Goal: Task Accomplishment & Management: Complete application form

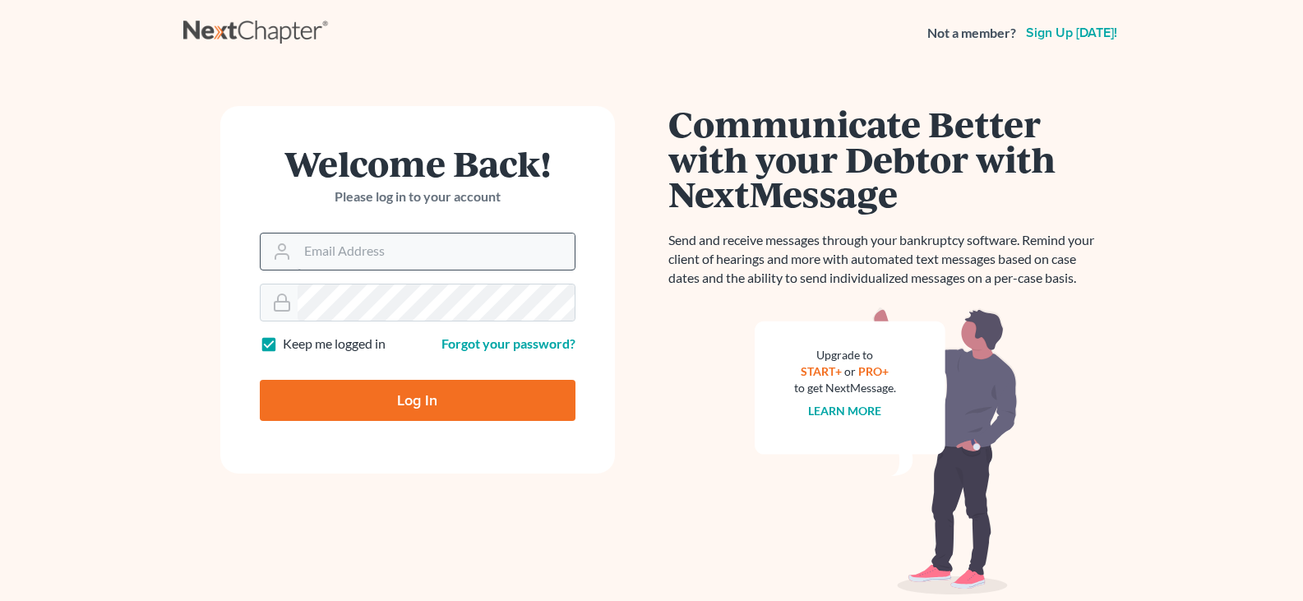
click at [373, 259] on input "Email Address" at bounding box center [436, 251] width 277 height 36
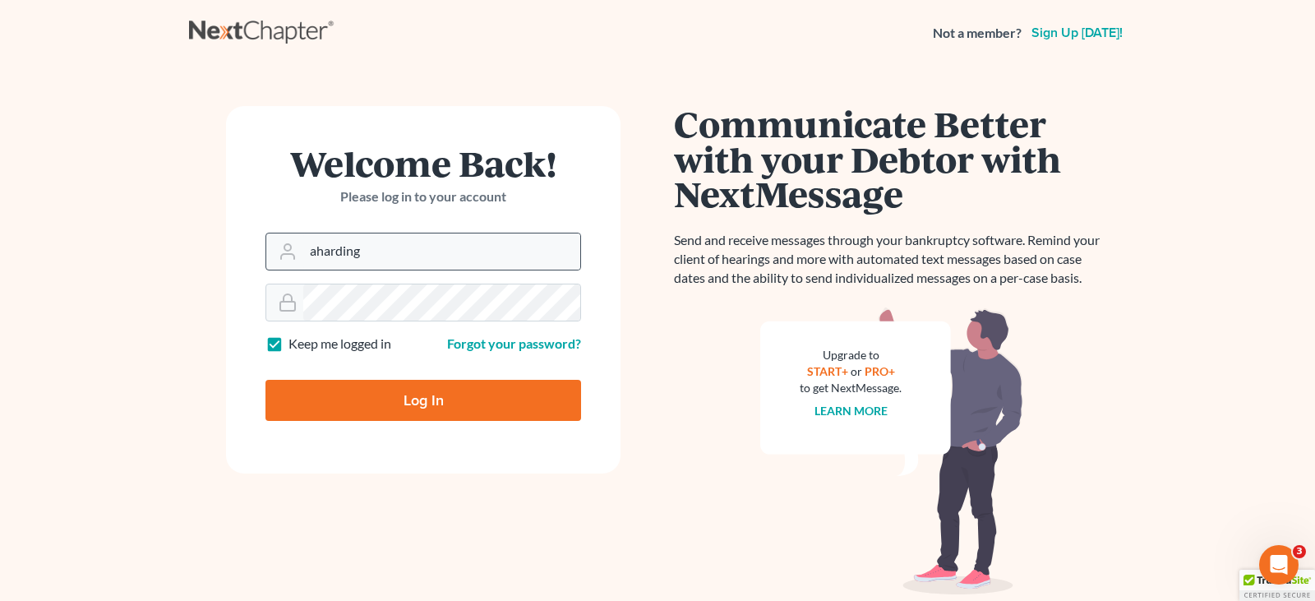
type input "aharding@hardingslaw.com"
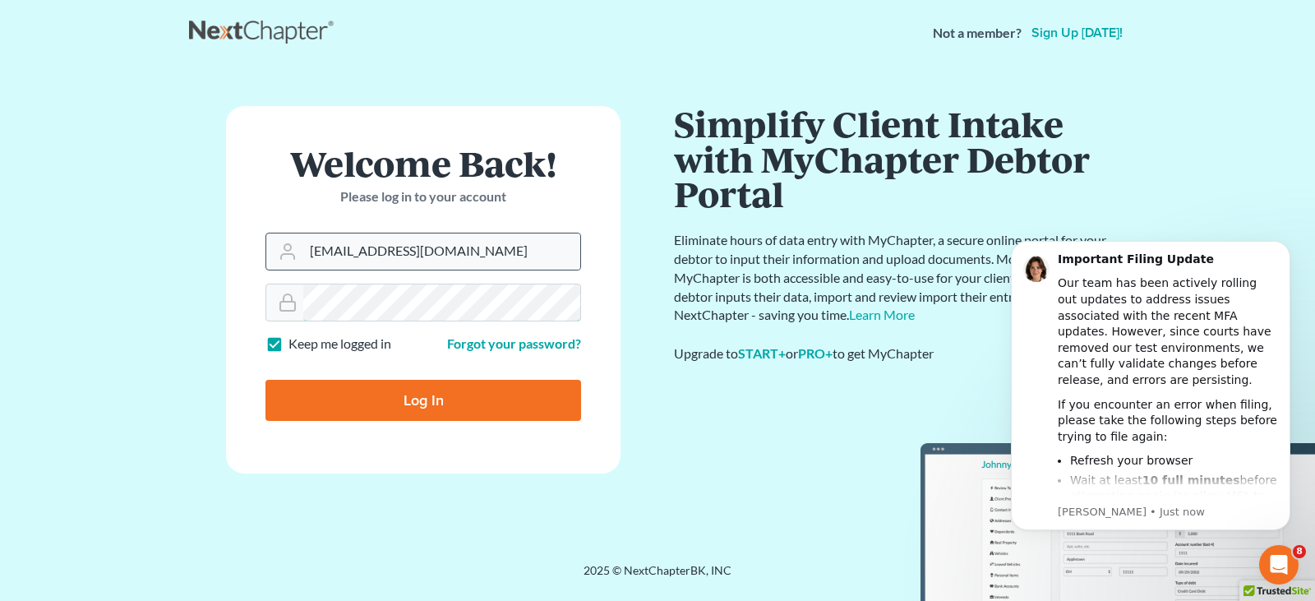
click at [266, 380] on input "Log In" at bounding box center [424, 400] width 316 height 41
type input "Thinking..."
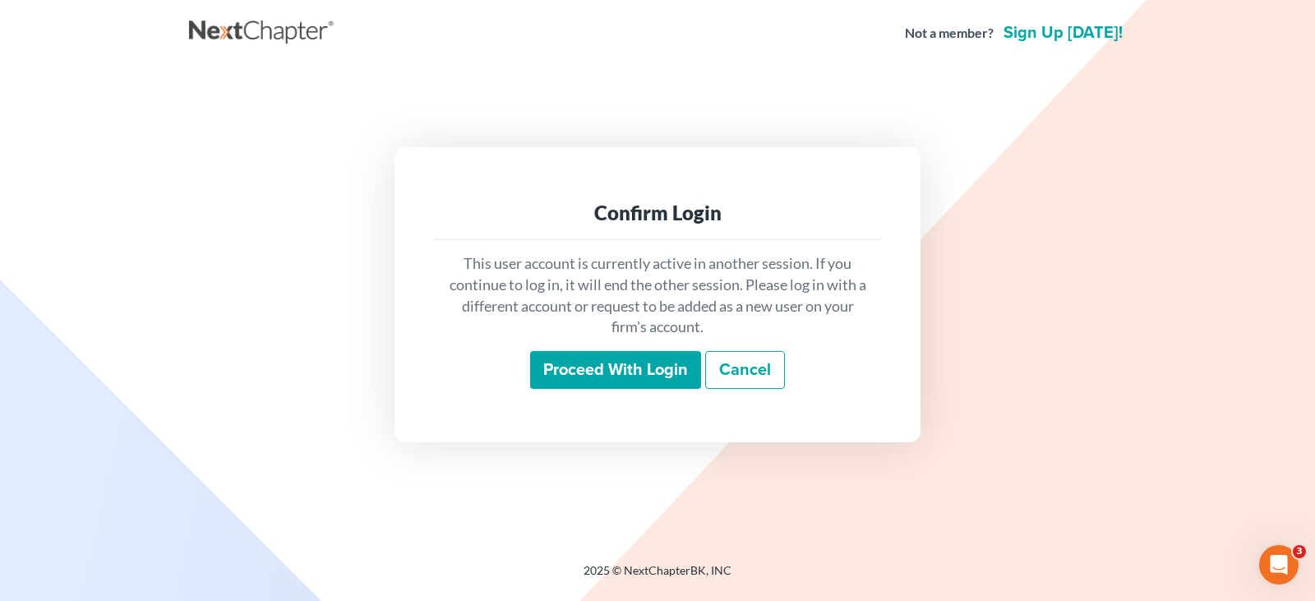
click at [625, 373] on input "Proceed with login" at bounding box center [615, 370] width 171 height 38
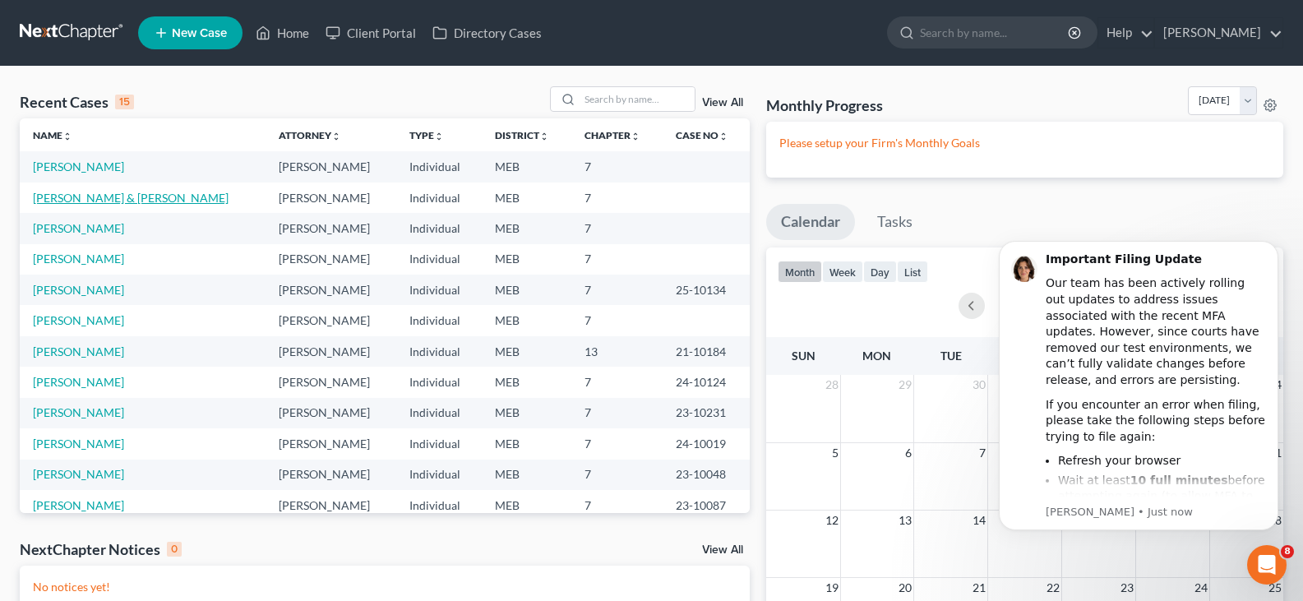
click at [104, 201] on link "Tardif, Robby & Jaime" at bounding box center [131, 198] width 196 height 14
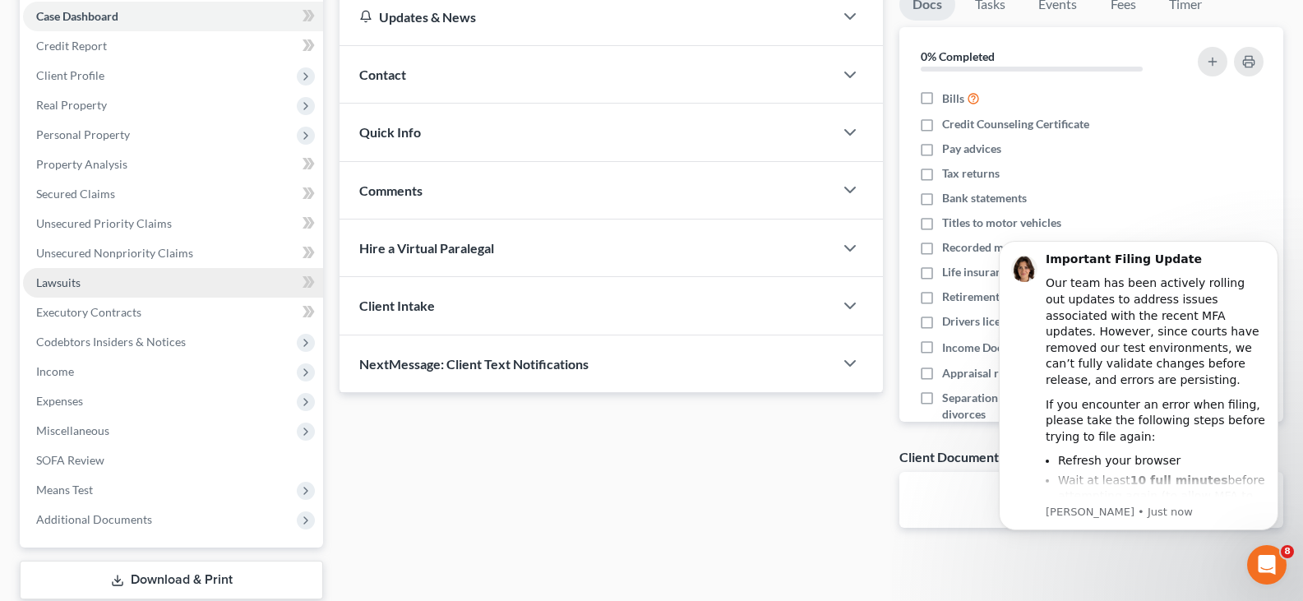
scroll to position [247, 0]
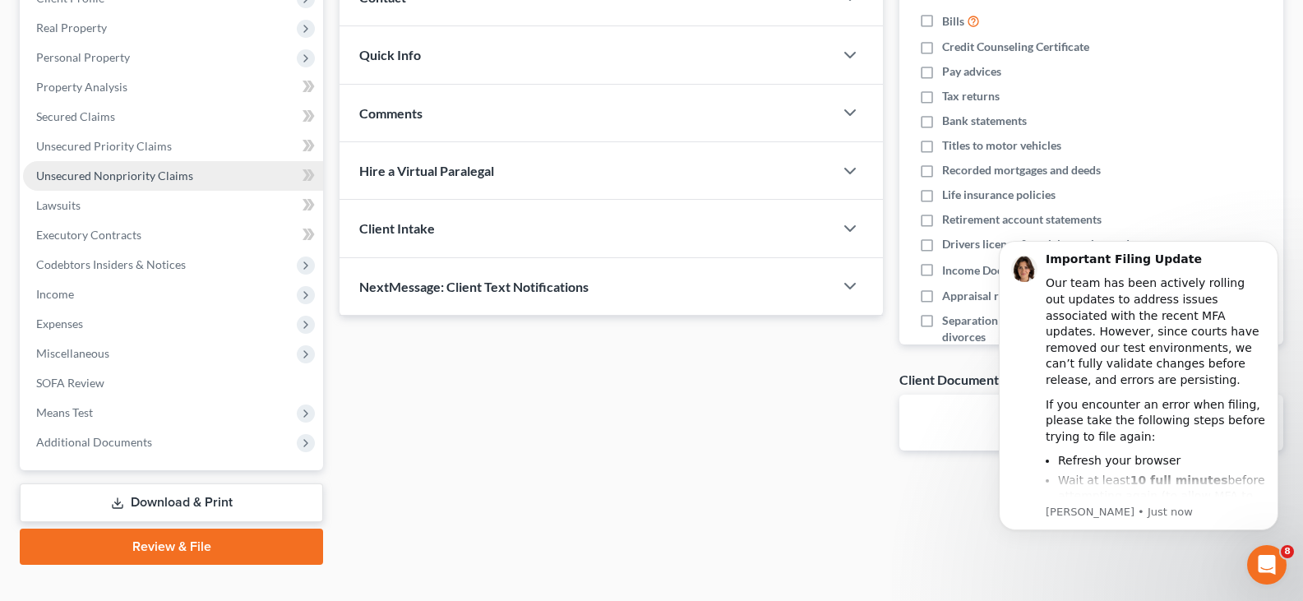
click at [114, 173] on span "Unsecured Nonpriority Claims" at bounding box center [114, 176] width 157 height 14
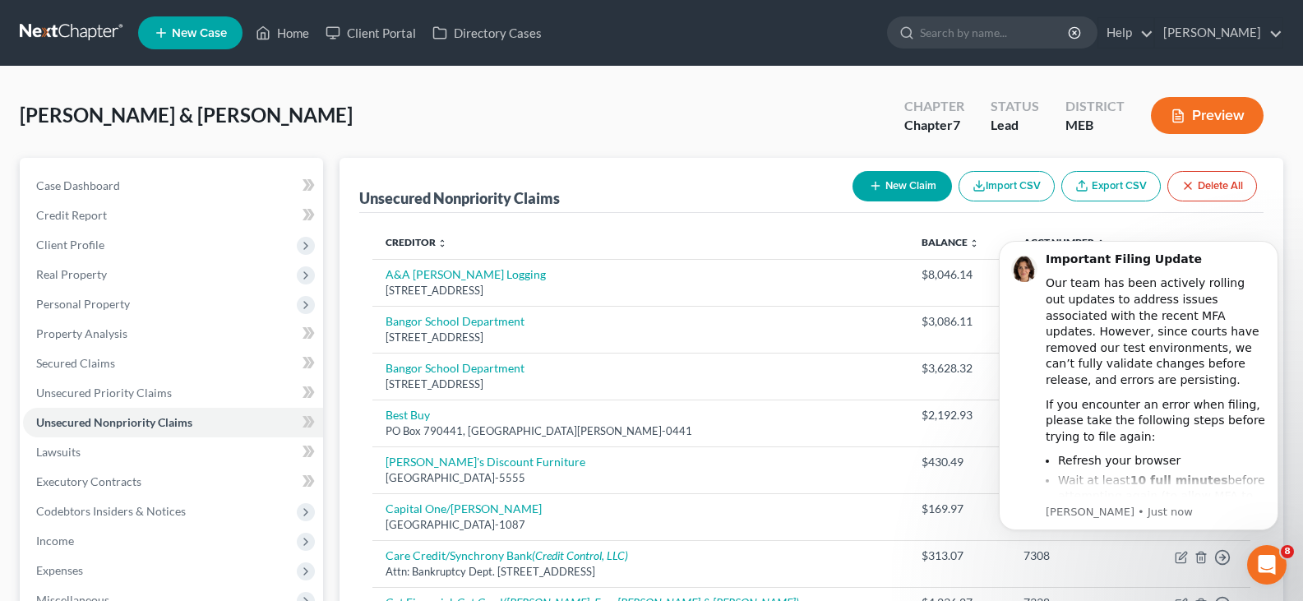
click at [903, 178] on button "New Claim" at bounding box center [901, 186] width 99 height 30
select select "2"
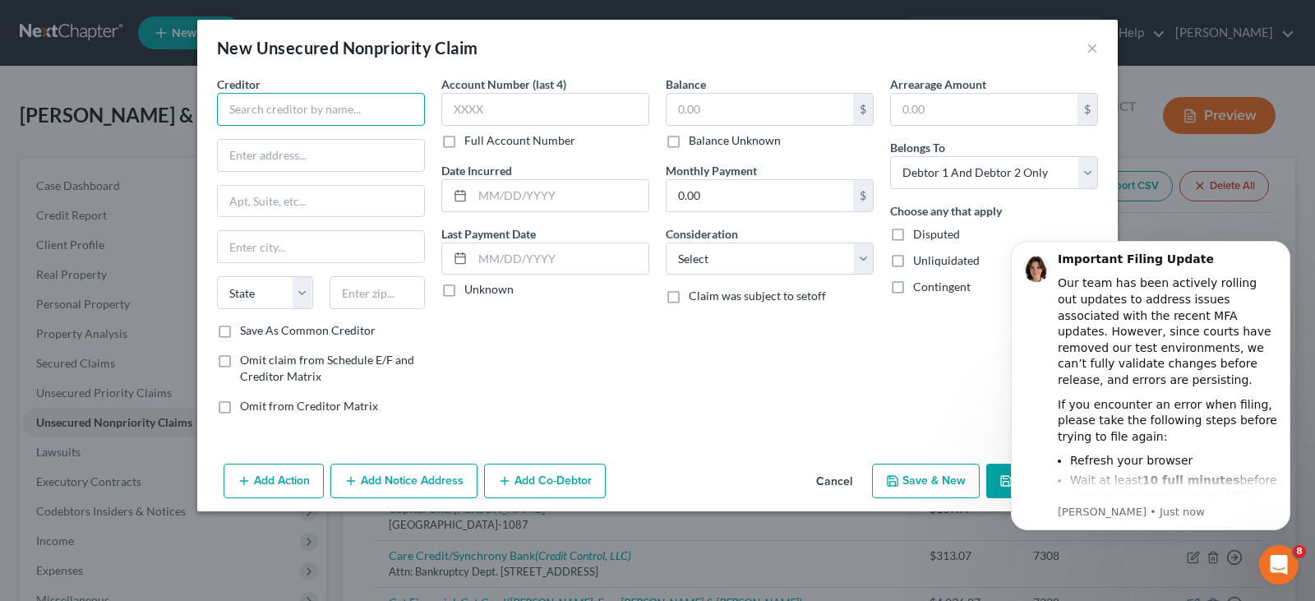
click at [343, 113] on input "text" at bounding box center [321, 109] width 208 height 33
type input "w"
type input "Walmart"
click at [1284, 242] on icon "Dismiss notification" at bounding box center [1285, 245] width 9 height 9
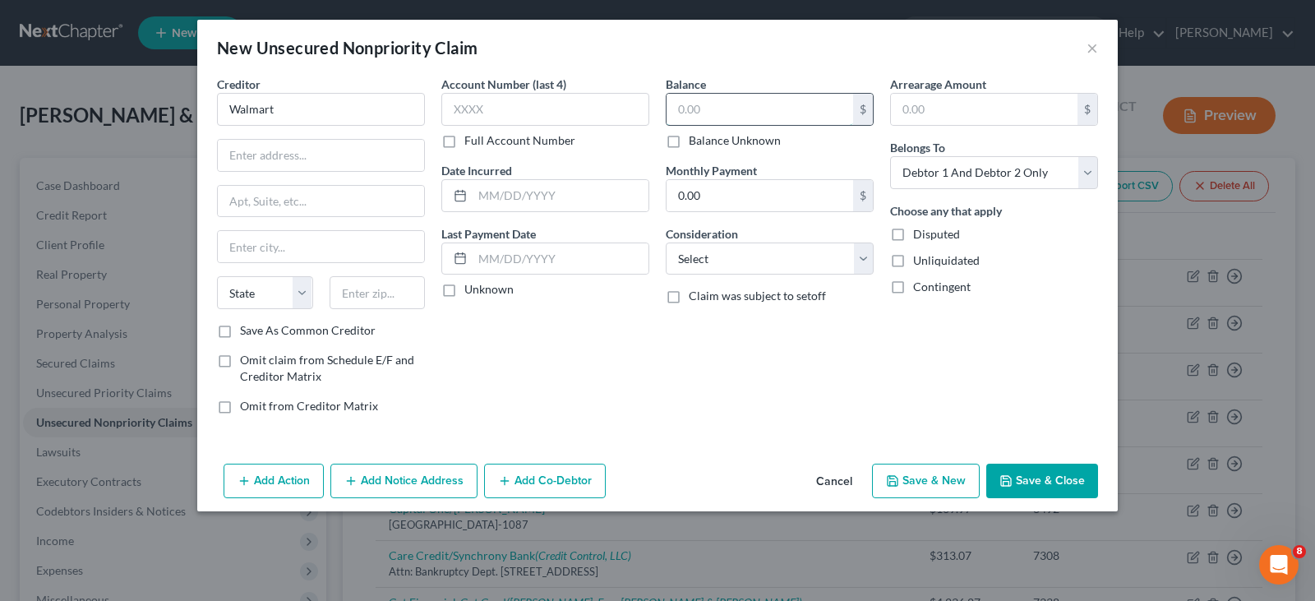
click at [742, 118] on input "text" at bounding box center [760, 109] width 187 height 31
type input "497.93"
click at [785, 274] on select "Select Cable / Satellite Services Collection Agency Credit Card Debt Debt Couns…" at bounding box center [770, 258] width 208 height 33
select select "2"
click at [666, 242] on select "Select Cable / Satellite Services Collection Agency Credit Card Debt Debt Couns…" at bounding box center [770, 258] width 208 height 33
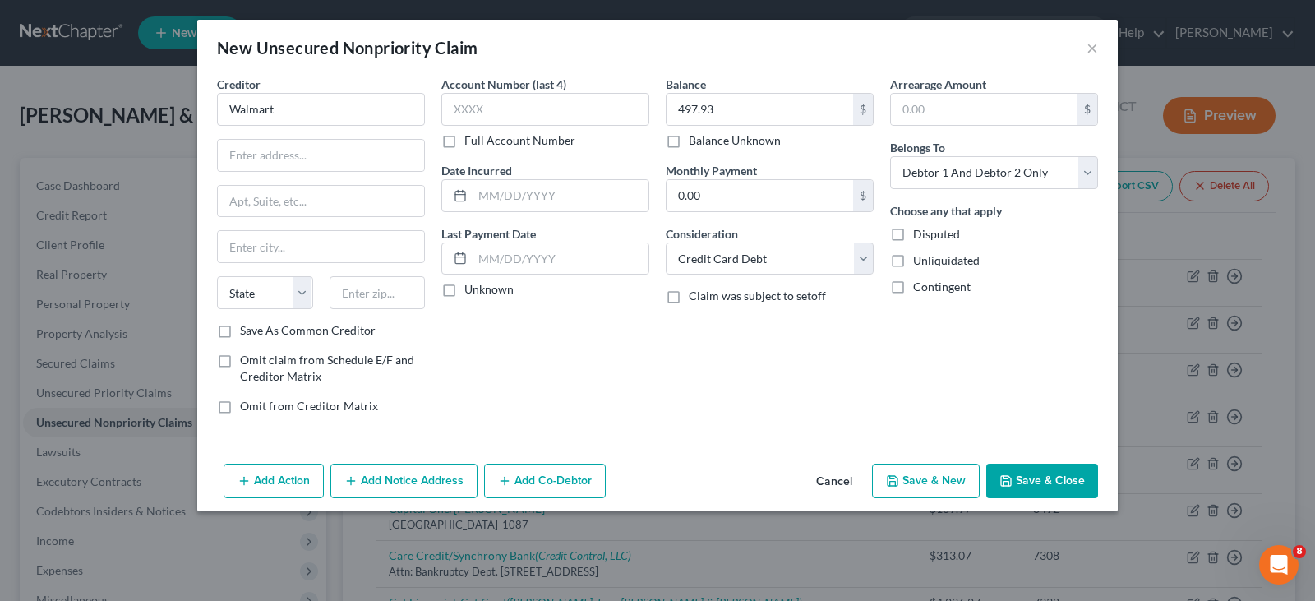
click at [607, 339] on div "Account Number (last 4) Full Account Number Date Incurred Last Payment Date Unk…" at bounding box center [545, 252] width 224 height 352
click at [1017, 167] on select "Select Debtor 1 Only Debtor 2 Only Debtor 1 And Debtor 2 Only At Least One Of T…" at bounding box center [994, 172] width 208 height 33
select select "1"
click at [890, 156] on select "Select Debtor 1 Only Debtor 2 Only Debtor 1 And Debtor 2 Only At Least One Of T…" at bounding box center [994, 172] width 208 height 33
click at [1052, 490] on button "Save & Close" at bounding box center [1042, 481] width 112 height 35
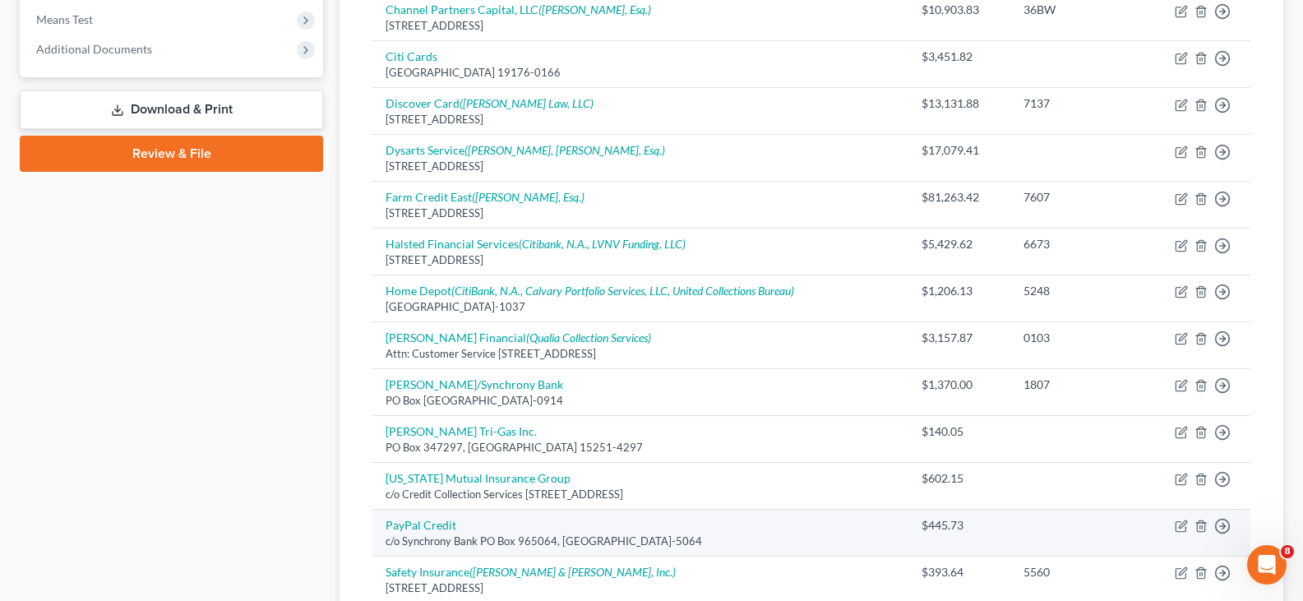
scroll to position [993, 0]
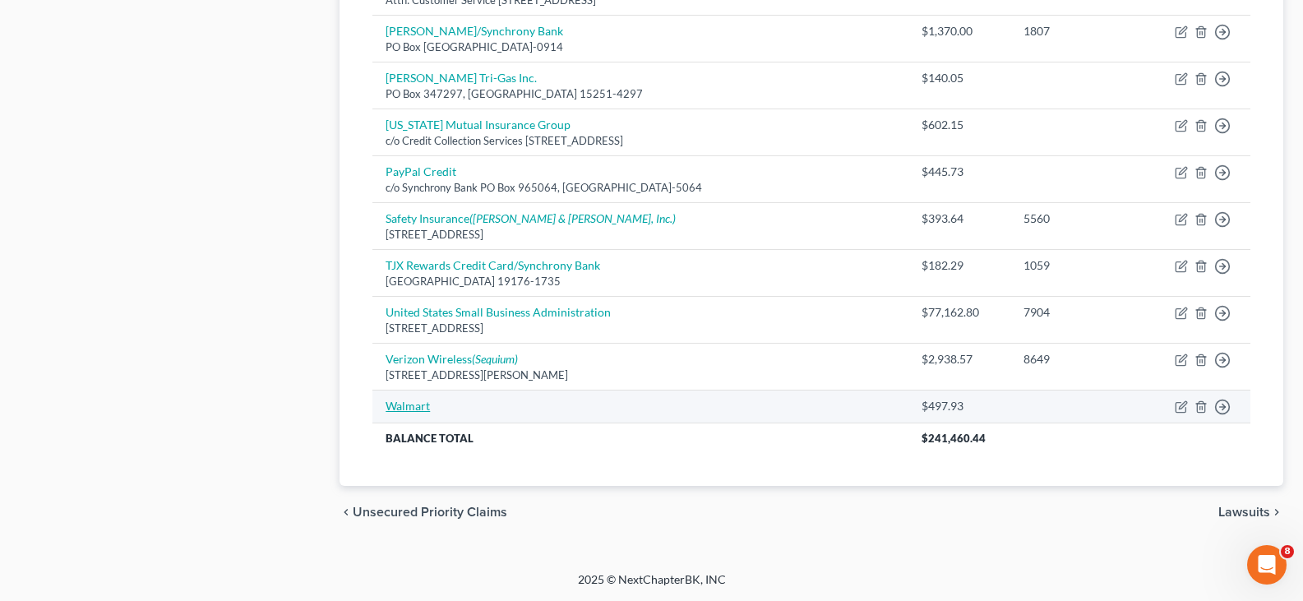
click at [399, 399] on link "Walmart" at bounding box center [408, 406] width 44 height 14
select select "2"
select select "1"
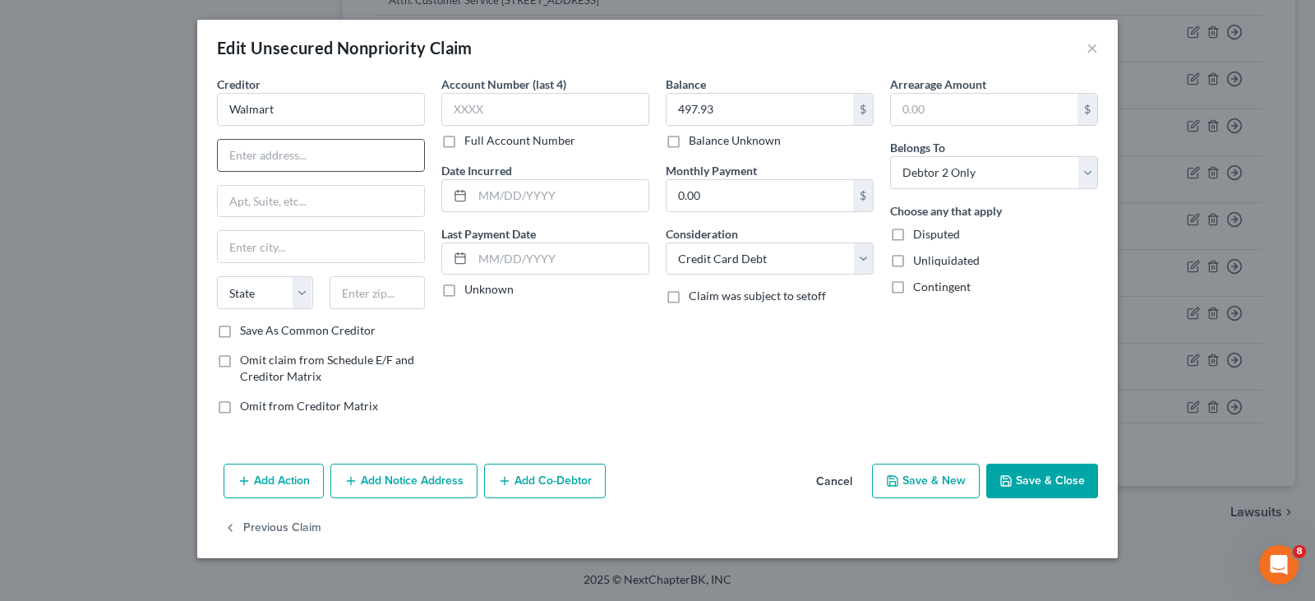
click at [246, 151] on input "text" at bounding box center [321, 155] width 206 height 31
type input "PO Box 965035"
type input "Orlando"
select select "9"
click at [566, 118] on input "text" at bounding box center [545, 109] width 208 height 33
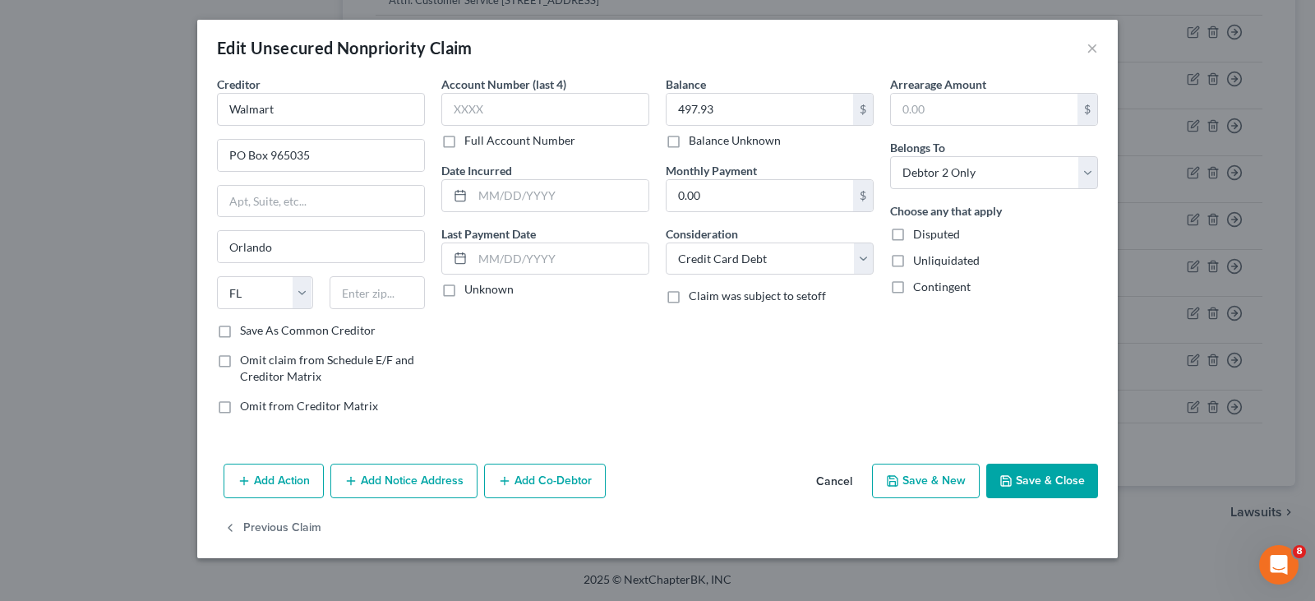
click at [1038, 476] on button "Save & Close" at bounding box center [1042, 481] width 112 height 35
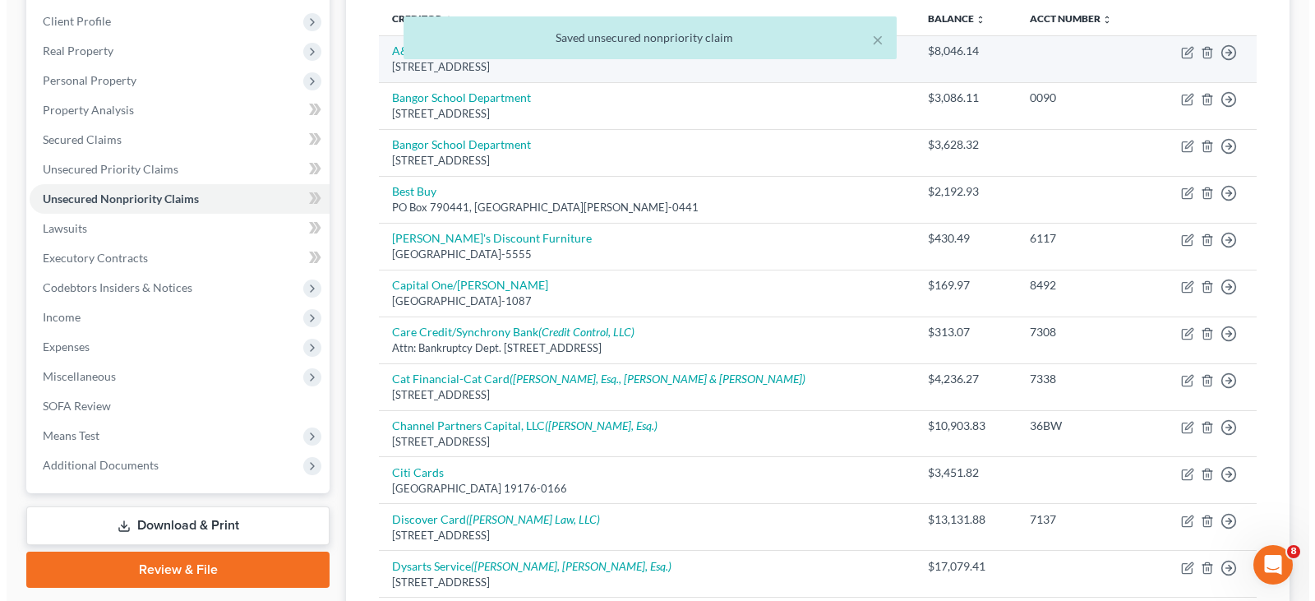
scroll to position [7, 0]
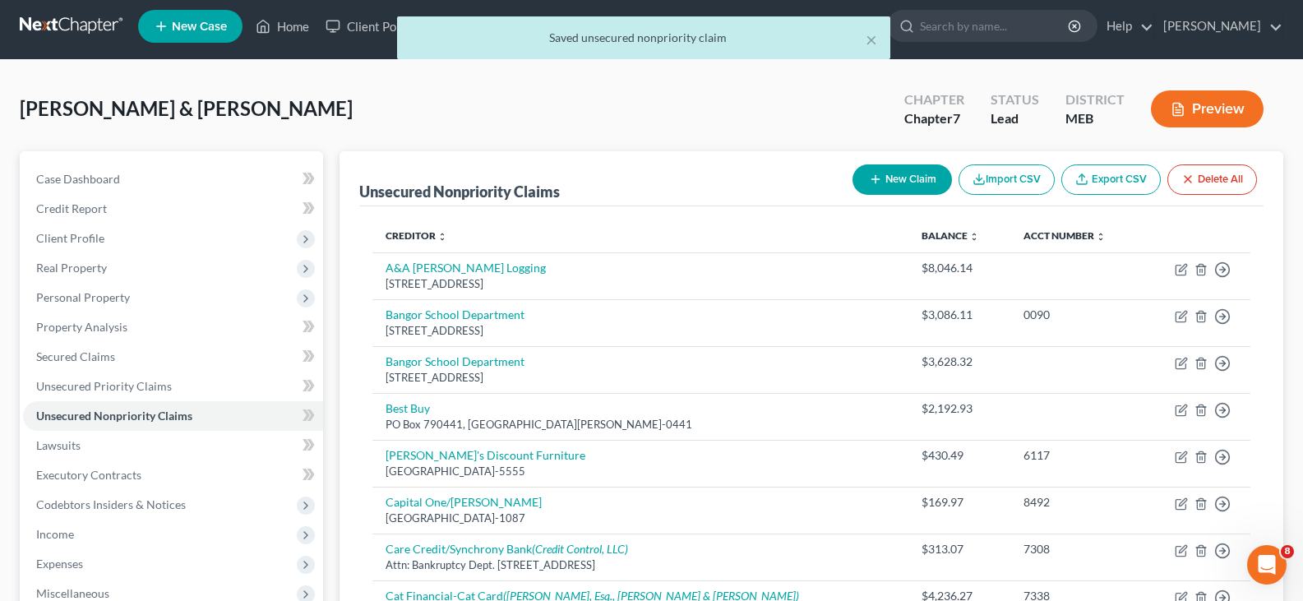
click at [922, 180] on button "New Claim" at bounding box center [901, 179] width 99 height 30
select select "2"
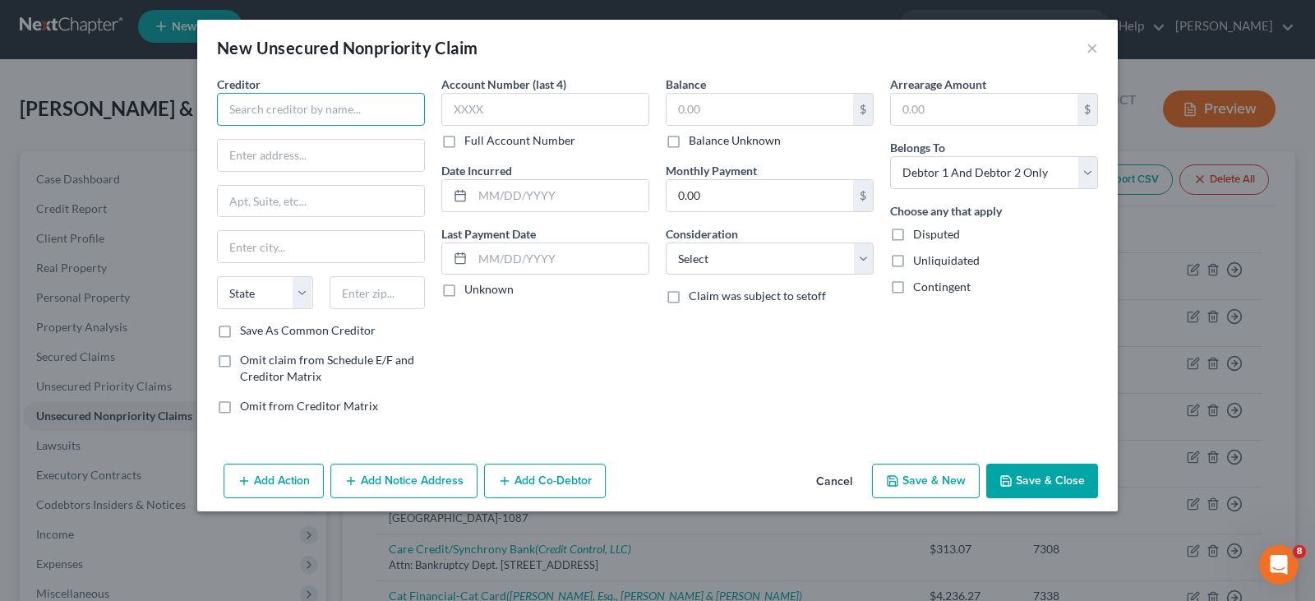
click at [301, 118] on input "text" at bounding box center [321, 109] width 208 height 33
type input "Afterpay US, Inc."
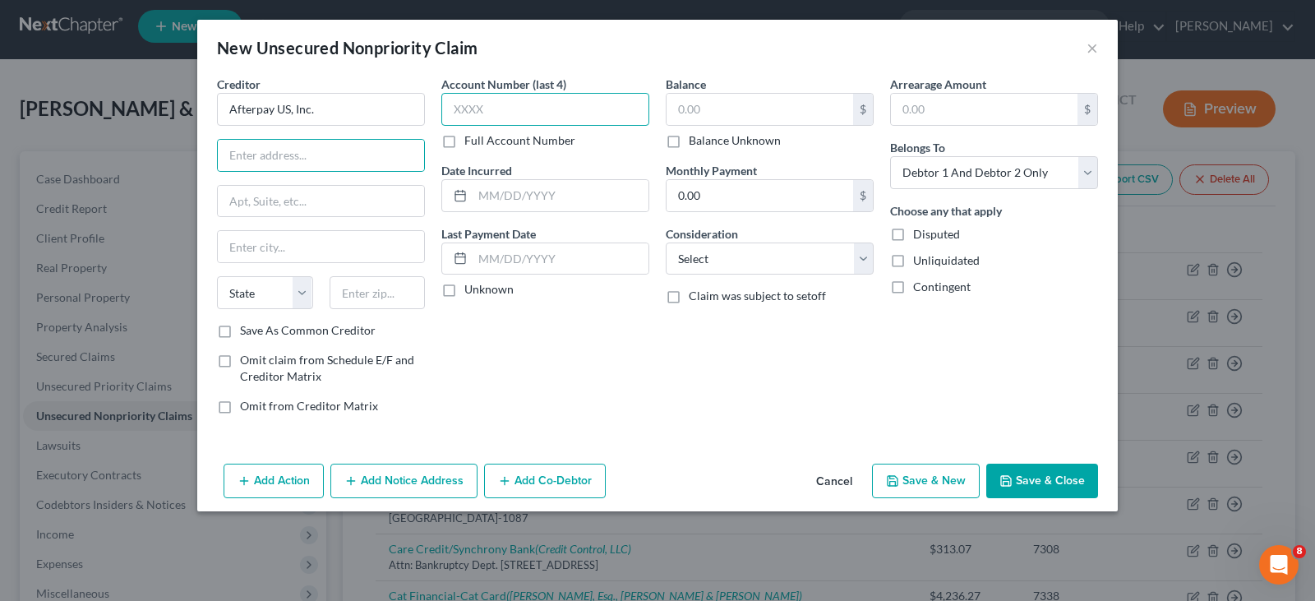
click at [501, 117] on input "text" at bounding box center [545, 109] width 208 height 33
type input "5967"
click at [795, 108] on input "text" at bounding box center [760, 109] width 187 height 31
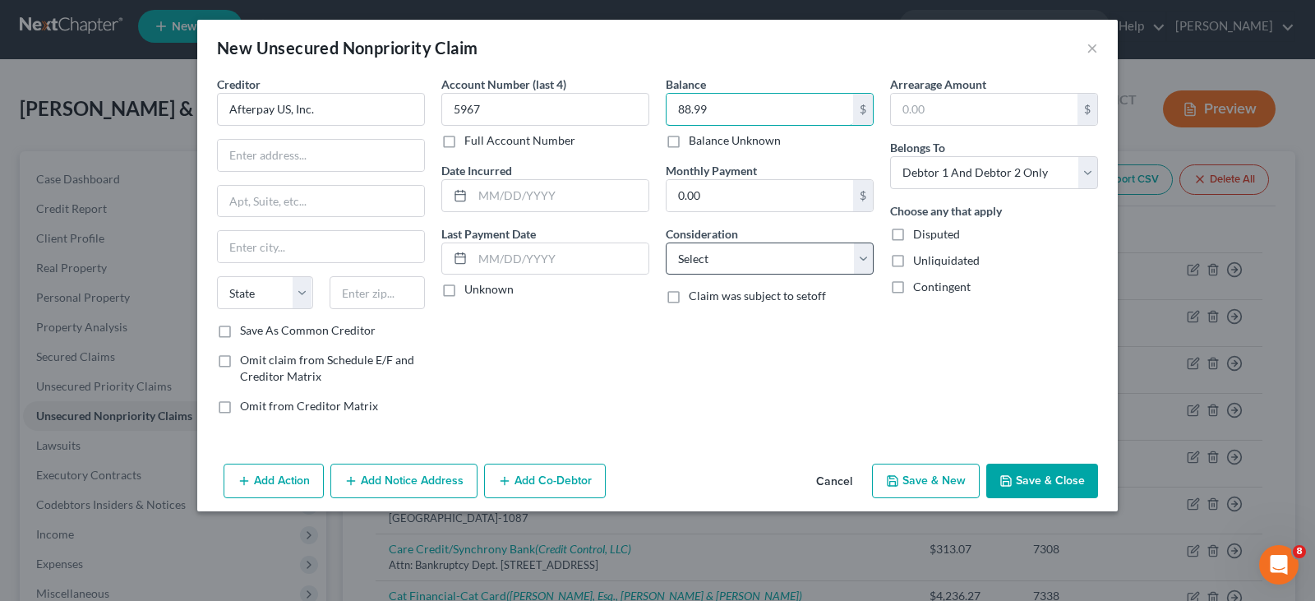
type input "88.99"
click at [745, 262] on select "Select Cable / Satellite Services Collection Agency Credit Card Debt Debt Couns…" at bounding box center [770, 258] width 208 height 33
select select "2"
click at [666, 242] on select "Select Cable / Satellite Services Collection Agency Credit Card Debt Debt Couns…" at bounding box center [770, 258] width 208 height 33
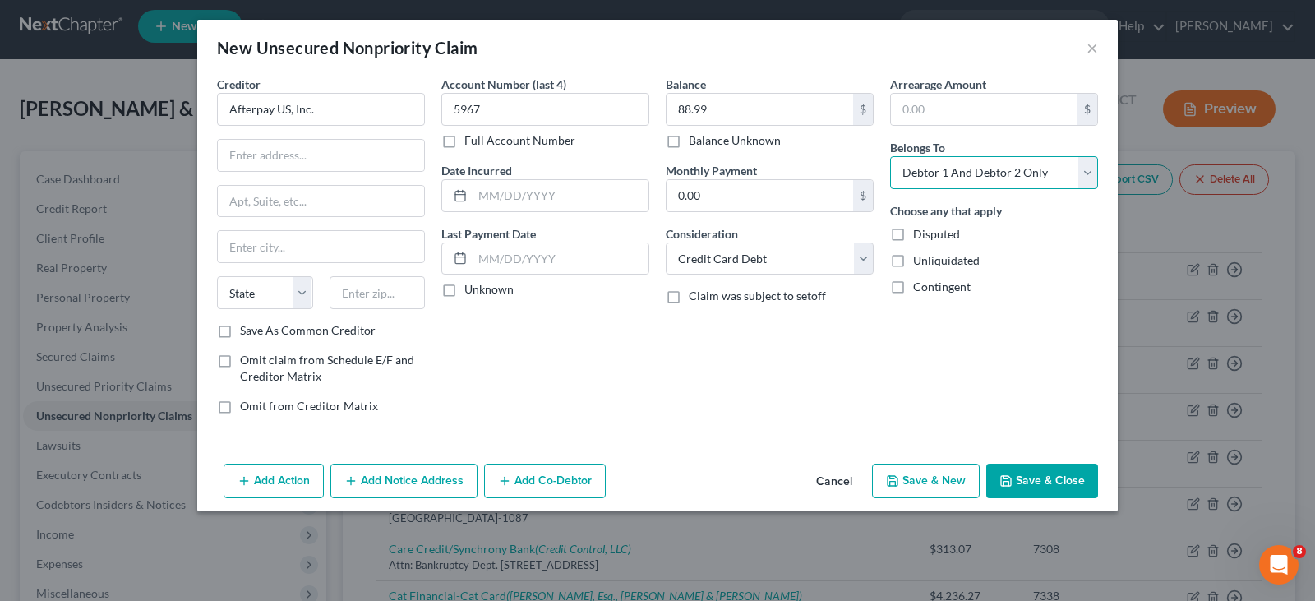
click at [979, 160] on select "Select Debtor 1 Only Debtor 2 Only Debtor 1 And Debtor 2 Only At Least One Of T…" at bounding box center [994, 172] width 208 height 33
select select "1"
click at [890, 156] on select "Select Debtor 1 Only Debtor 2 Only Debtor 1 And Debtor 2 Only At Least One Of T…" at bounding box center [994, 172] width 208 height 33
click at [413, 485] on button "Add Notice Address" at bounding box center [403, 481] width 147 height 35
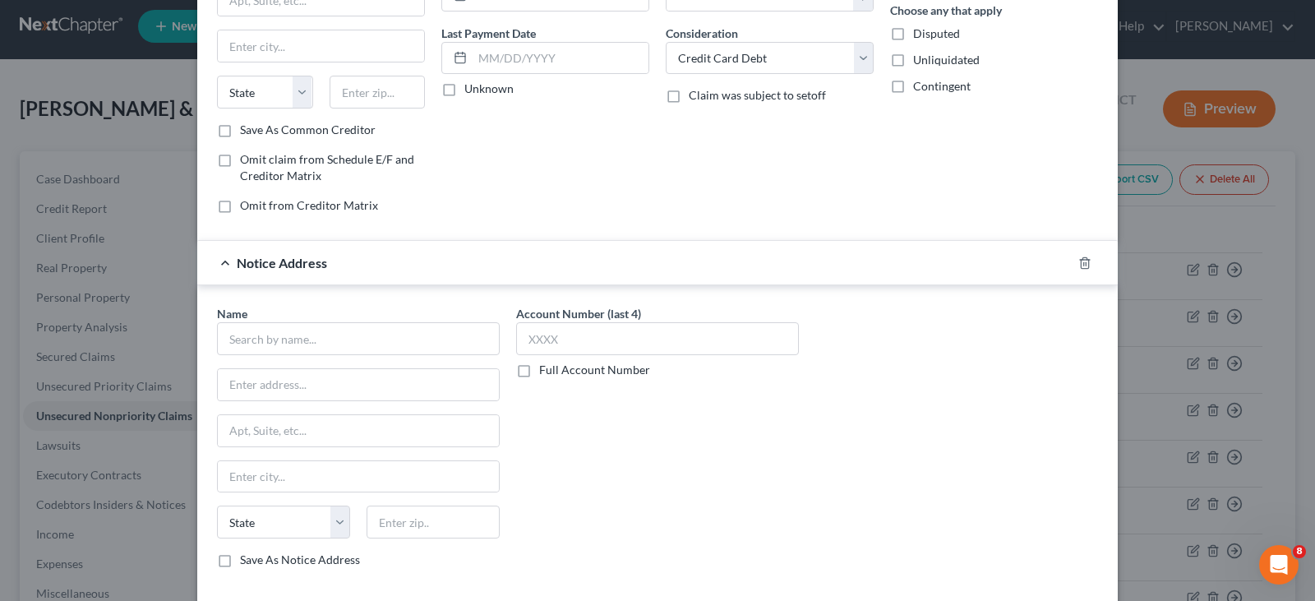
scroll to position [247, 0]
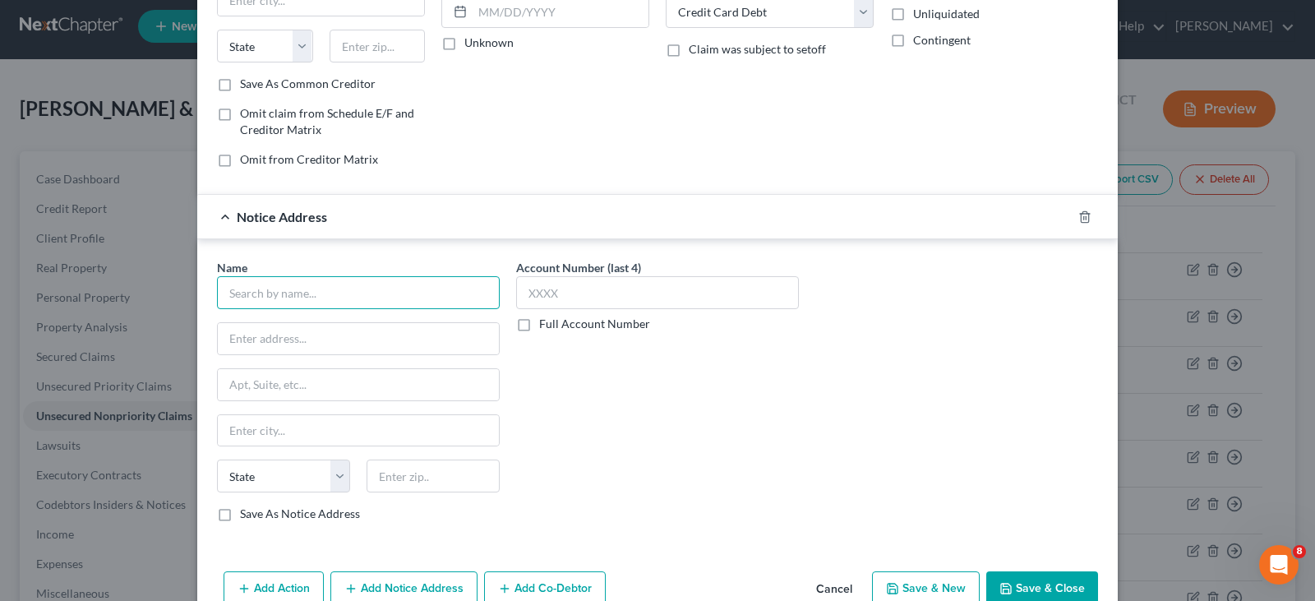
click at [358, 296] on input "text" at bounding box center [358, 292] width 283 height 33
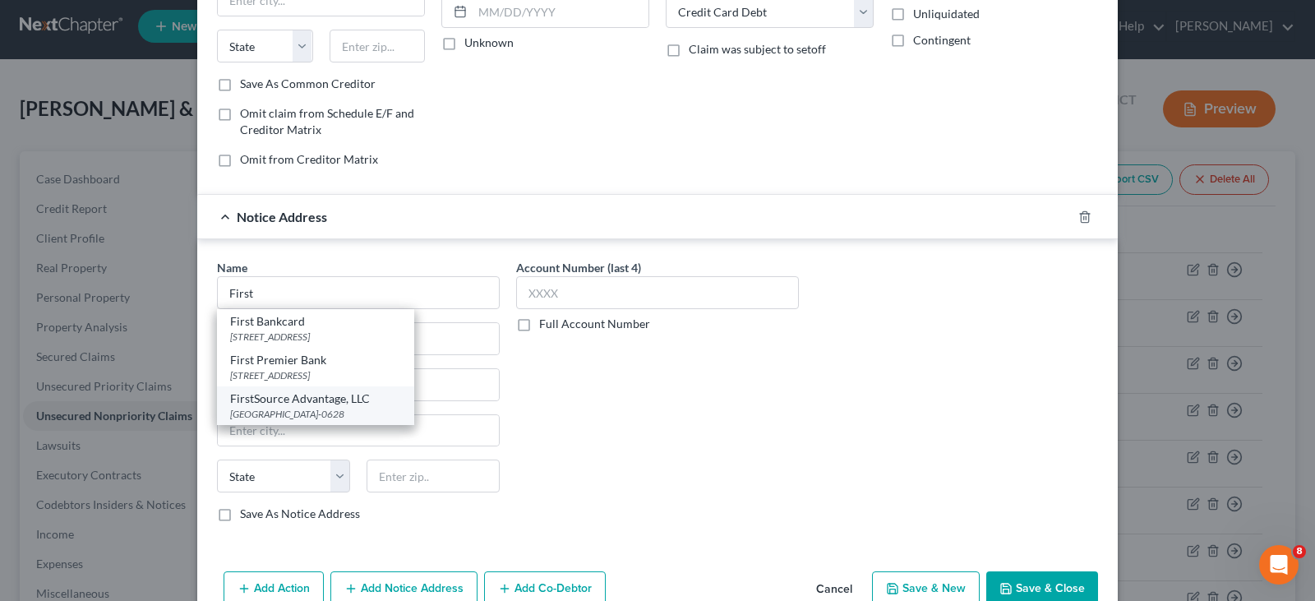
click at [339, 400] on div "FirstSource Advantage, LLC" at bounding box center [315, 398] width 171 height 16
type input "FirstSource Advantage, LLC"
type input "PO Box 628"
type input "Buffalo"
select select "35"
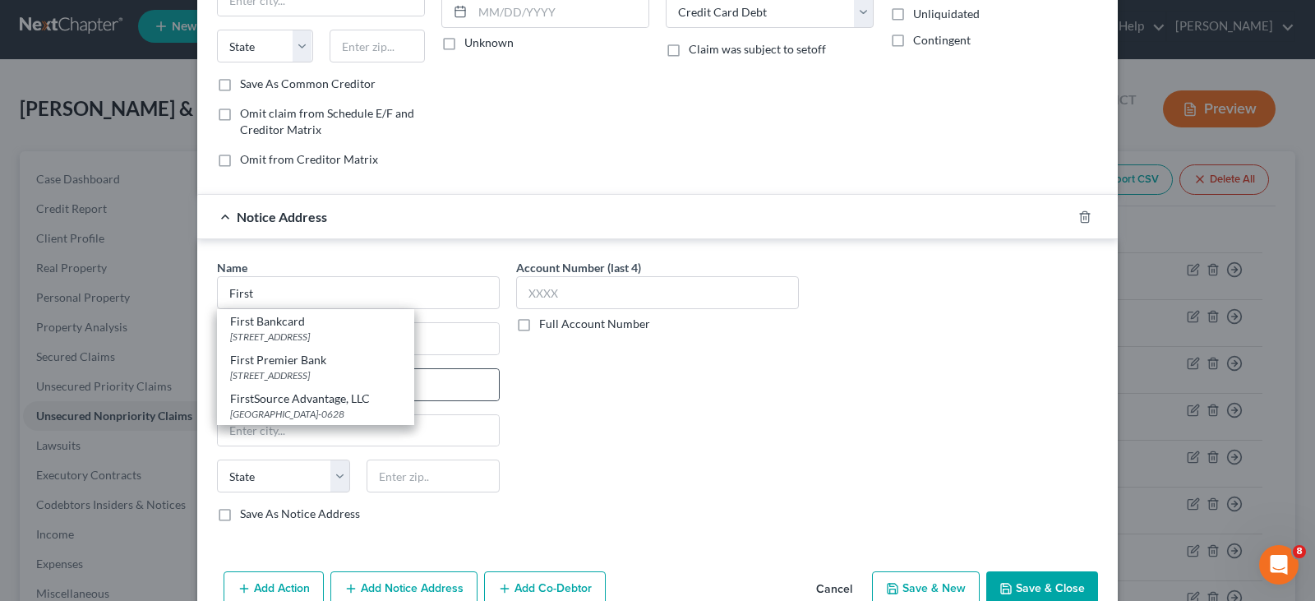
type input "14240-0628"
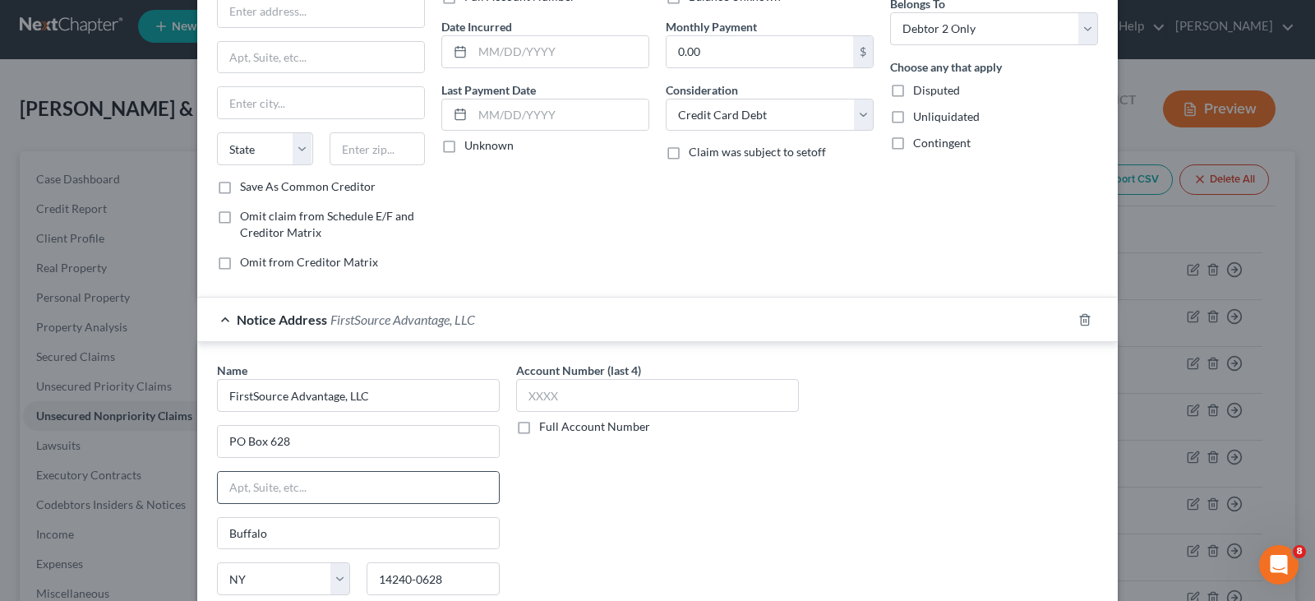
scroll to position [0, 0]
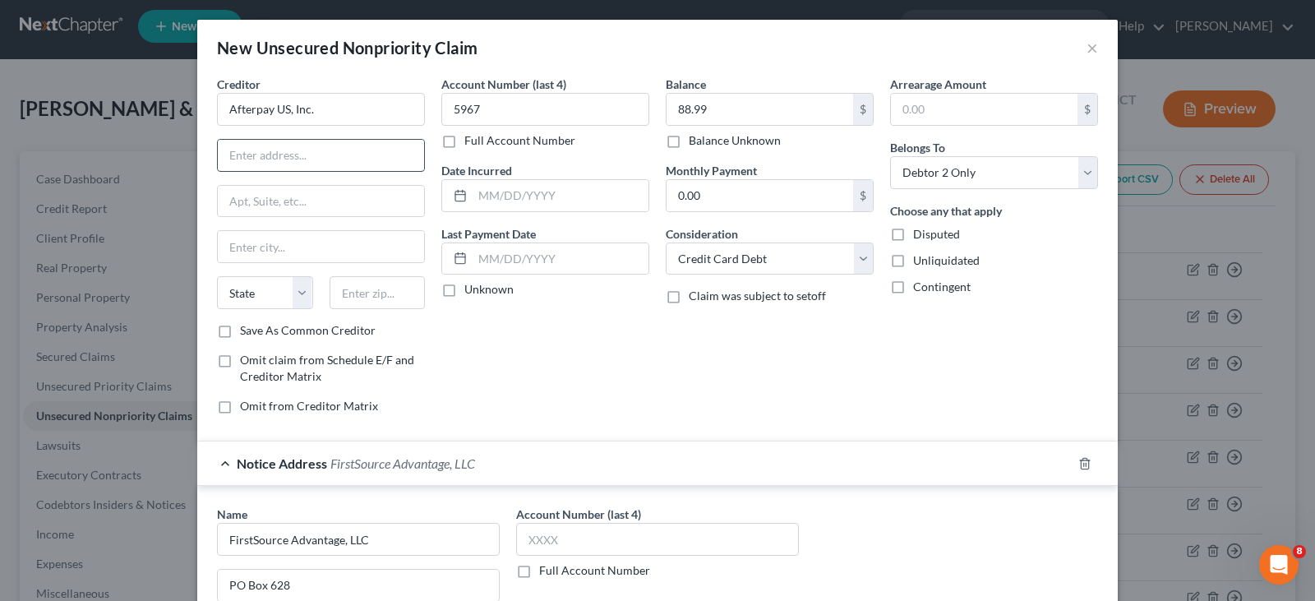
click at [303, 145] on input "text" at bounding box center [321, 155] width 206 height 31
type input "1955 Broadway"
type input "Suite 204"
type input "Oakland"
select select "4"
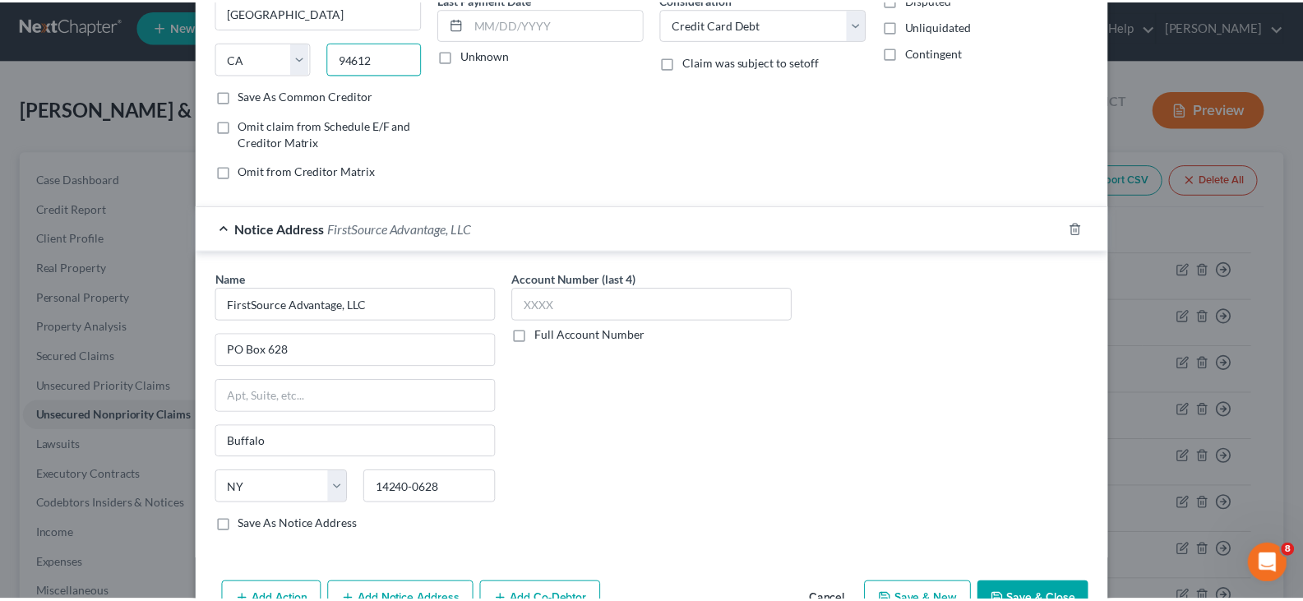
scroll to position [284, 0]
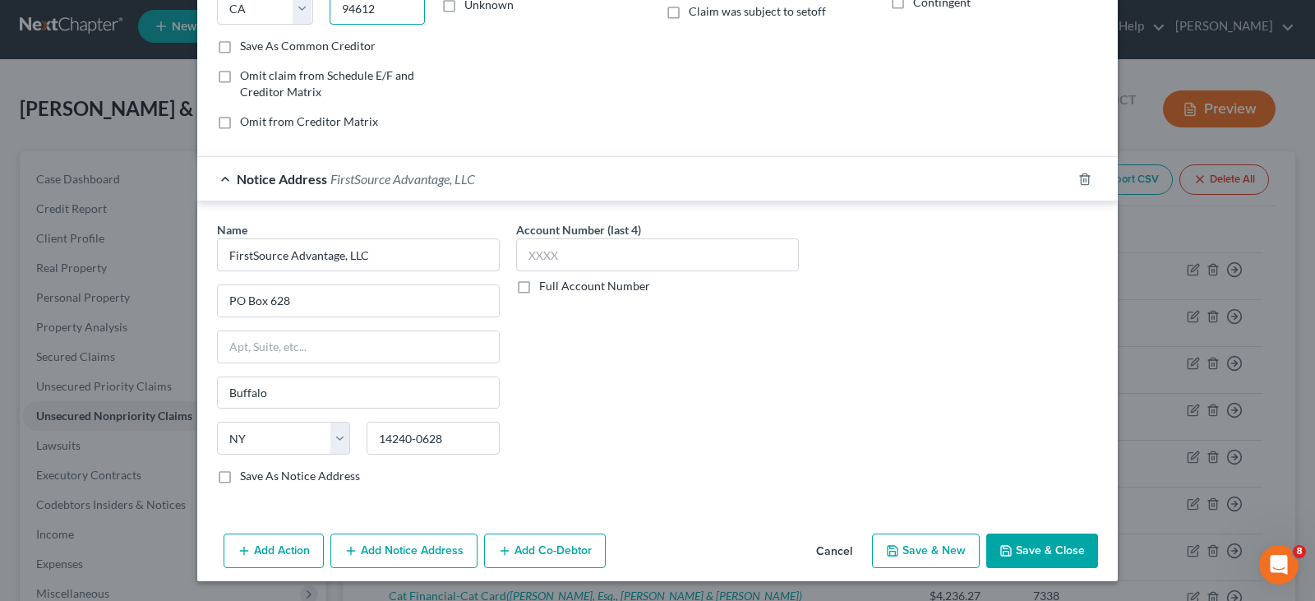
type input "94612"
click at [1037, 548] on button "Save & Close" at bounding box center [1042, 550] width 112 height 35
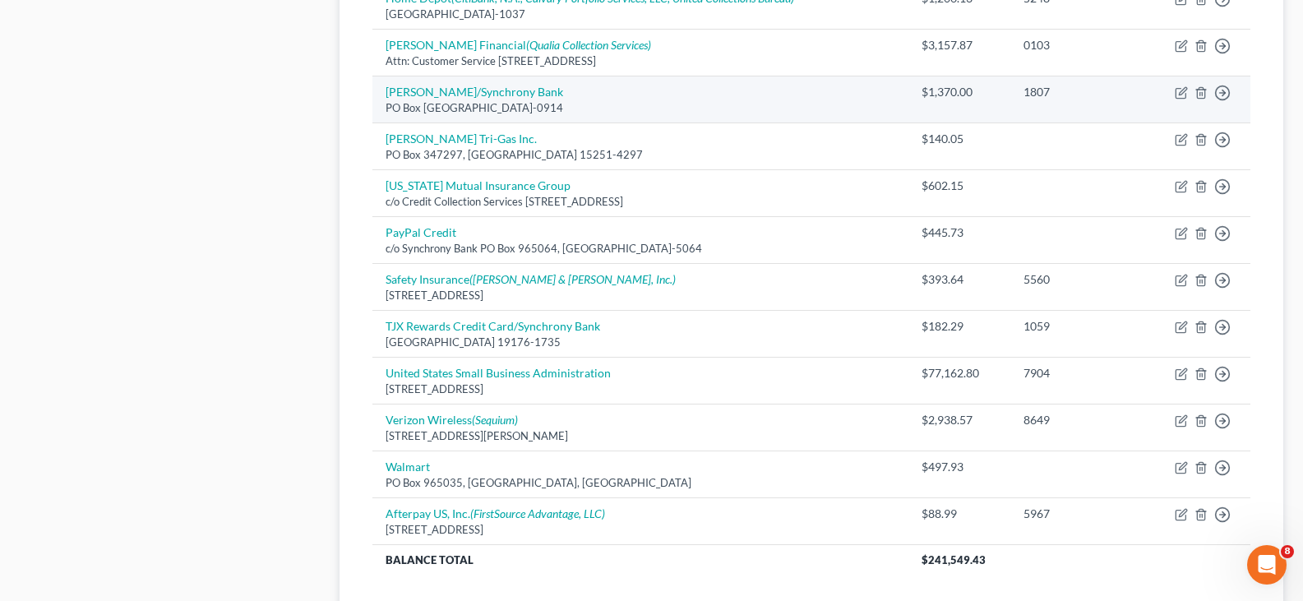
scroll to position [972, 0]
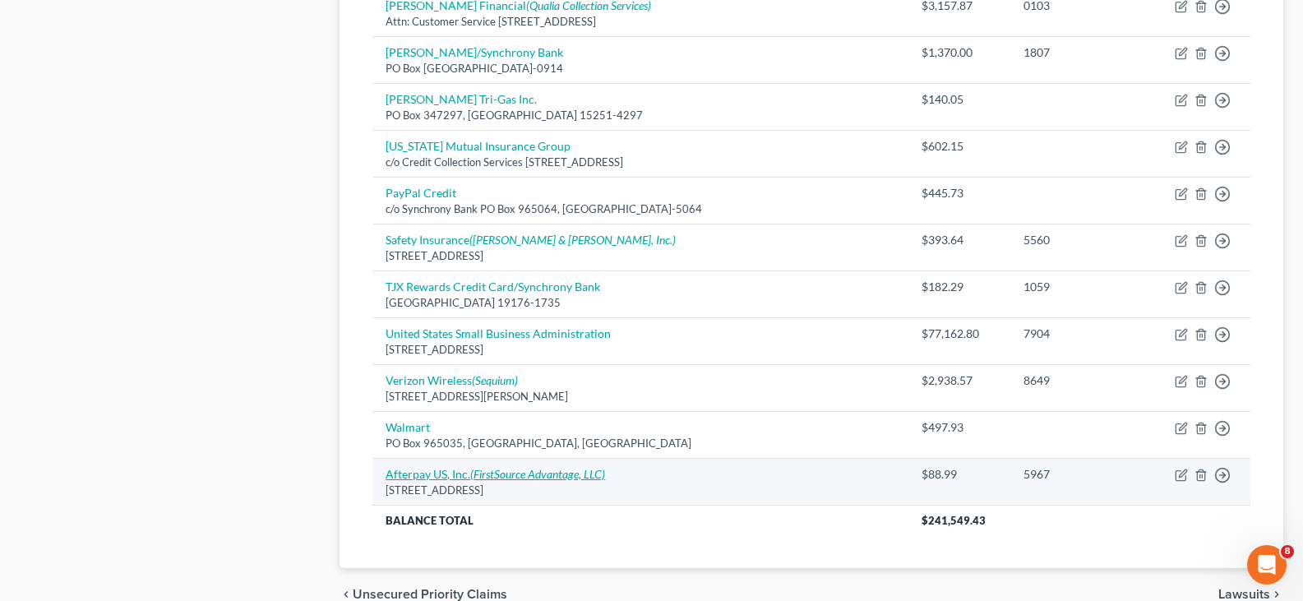
click at [506, 480] on icon "(FirstSource Advantage, LLC)" at bounding box center [537, 474] width 135 height 14
select select "4"
select select "2"
select select "1"
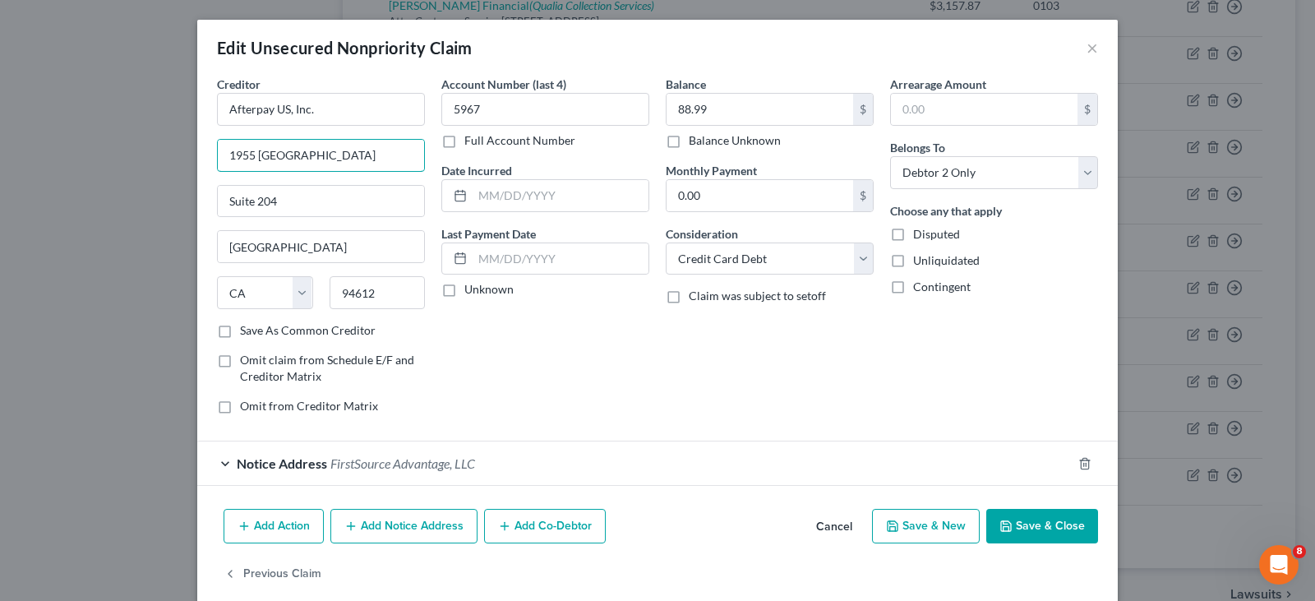
drag, startPoint x: 363, startPoint y: 162, endPoint x: 0, endPoint y: 155, distance: 363.4
click at [0, 155] on div "Edit Unsecured Nonpriority Claim × Creditor * Afterpay US, Inc. 1955 Broadway S…" at bounding box center [657, 300] width 1315 height 601
type input "PO Box 1045"
type input "Buffalo"
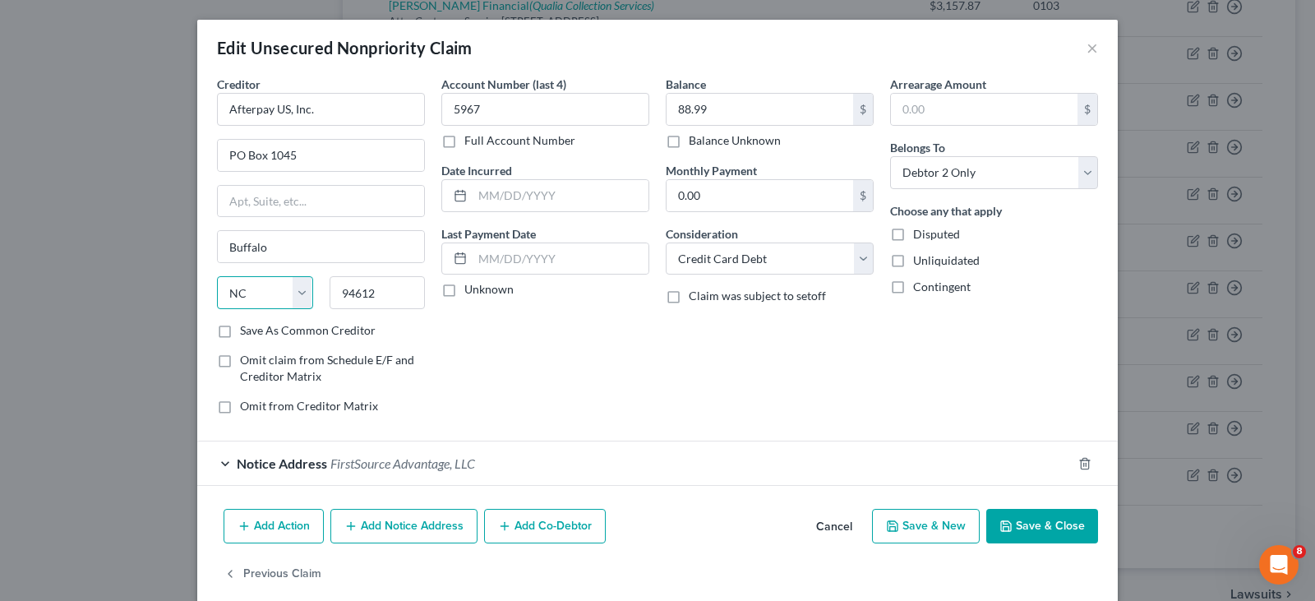
click at [263, 299] on select "State AL AK AR AZ CA CO CT DE DC FL GA GU HI ID IL IN IA KS KY LA ME MD MA MI M…" at bounding box center [265, 292] width 96 height 33
select select "35"
click at [217, 276] on select "State AL AK AR AZ CA CO CT DE DC FL GA GU HI ID IL IN IA KS KY LA ME MD MA MI M…" at bounding box center [265, 292] width 96 height 33
drag, startPoint x: 386, startPoint y: 279, endPoint x: 311, endPoint y: 281, distance: 75.6
click at [311, 281] on div "State AL AK AR AZ CA CO CT DE DC FL GA GU HI ID IL IN IA KS KY LA ME MD MA MI M…" at bounding box center [321, 299] width 224 height 46
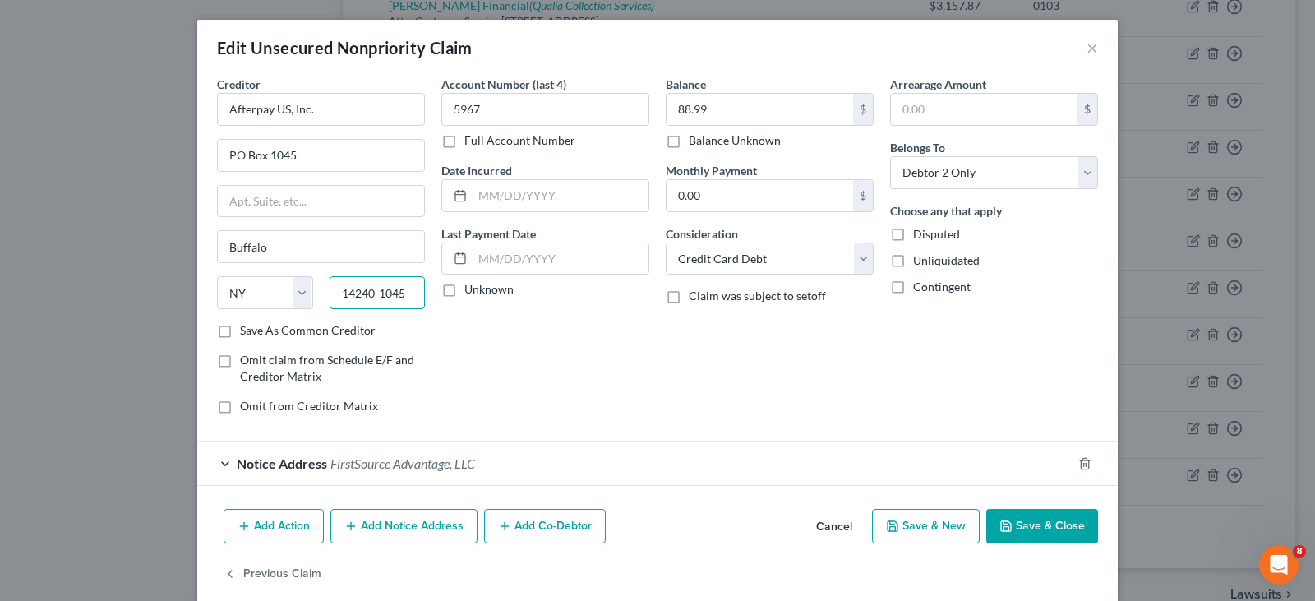
type input "14240-1045"
click at [1060, 526] on button "Save & Close" at bounding box center [1042, 526] width 112 height 35
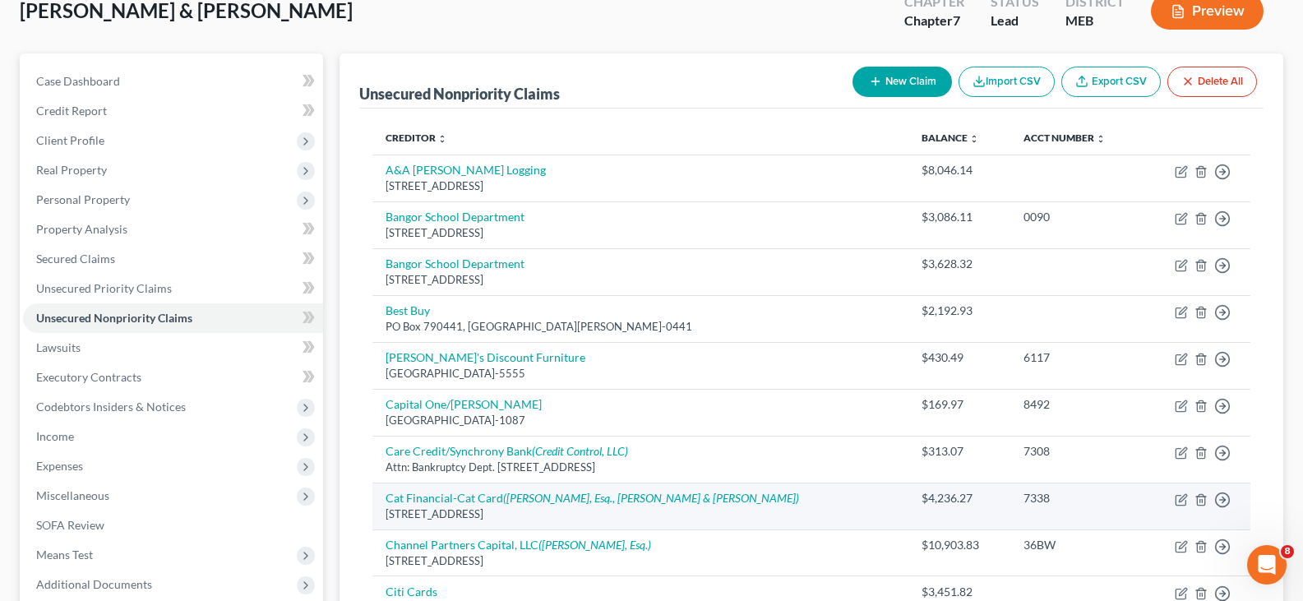
scroll to position [0, 0]
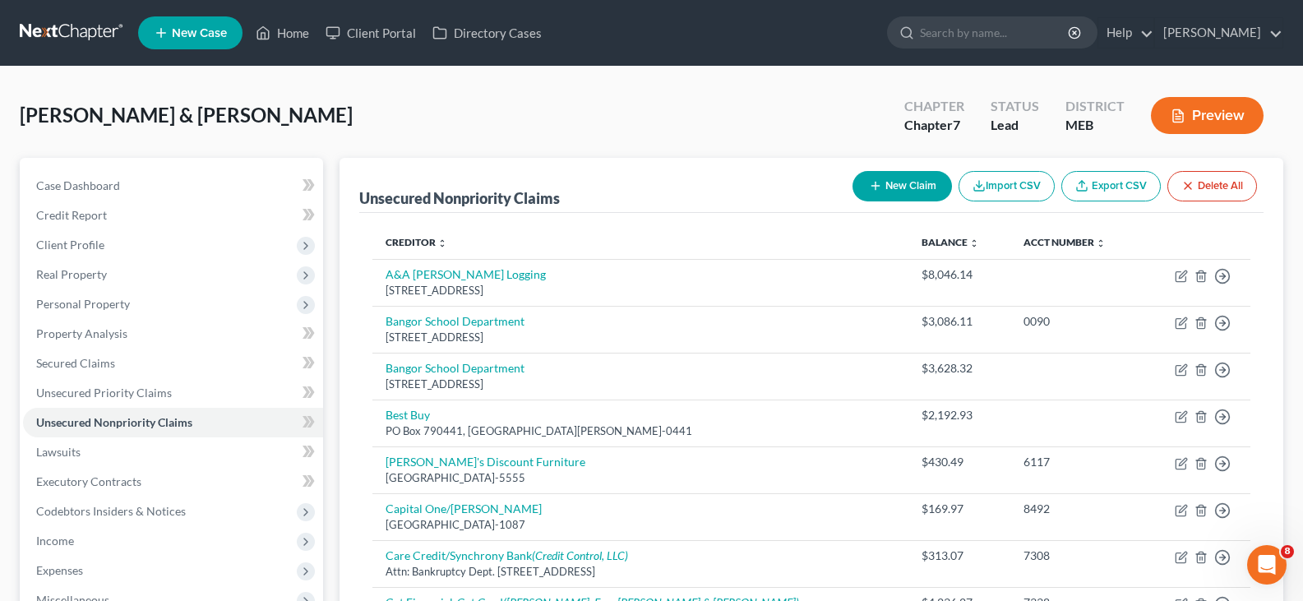
click at [882, 187] on button "New Claim" at bounding box center [901, 186] width 99 height 30
select select "2"
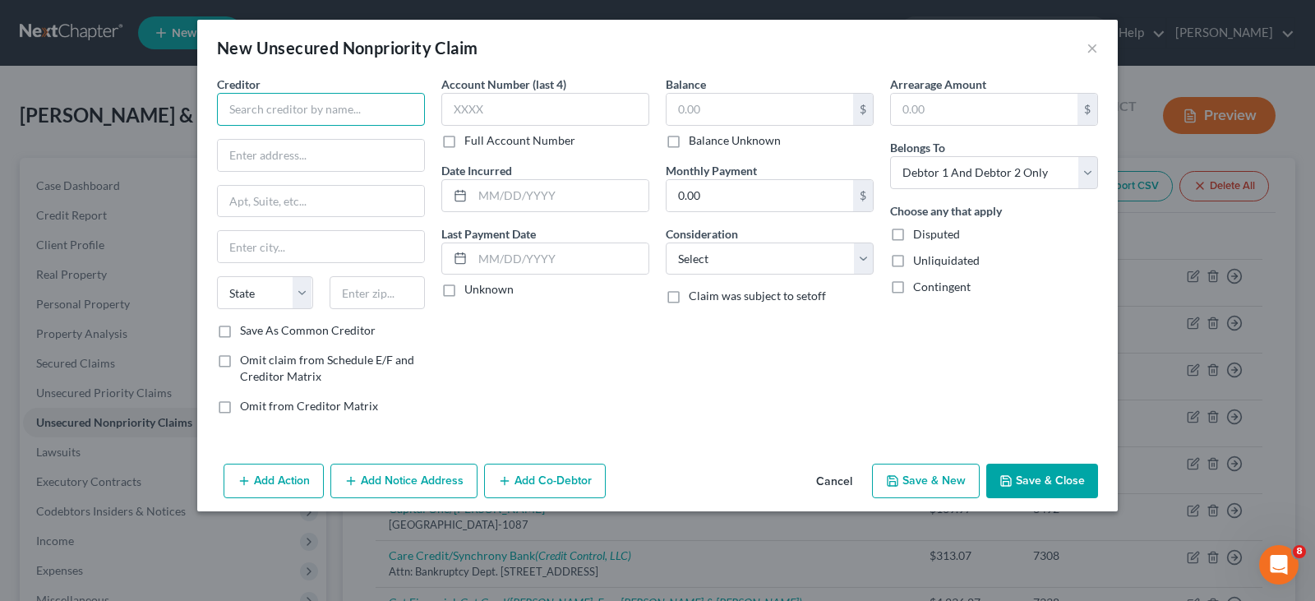
click at [276, 102] on input "text" at bounding box center [321, 109] width 208 height 33
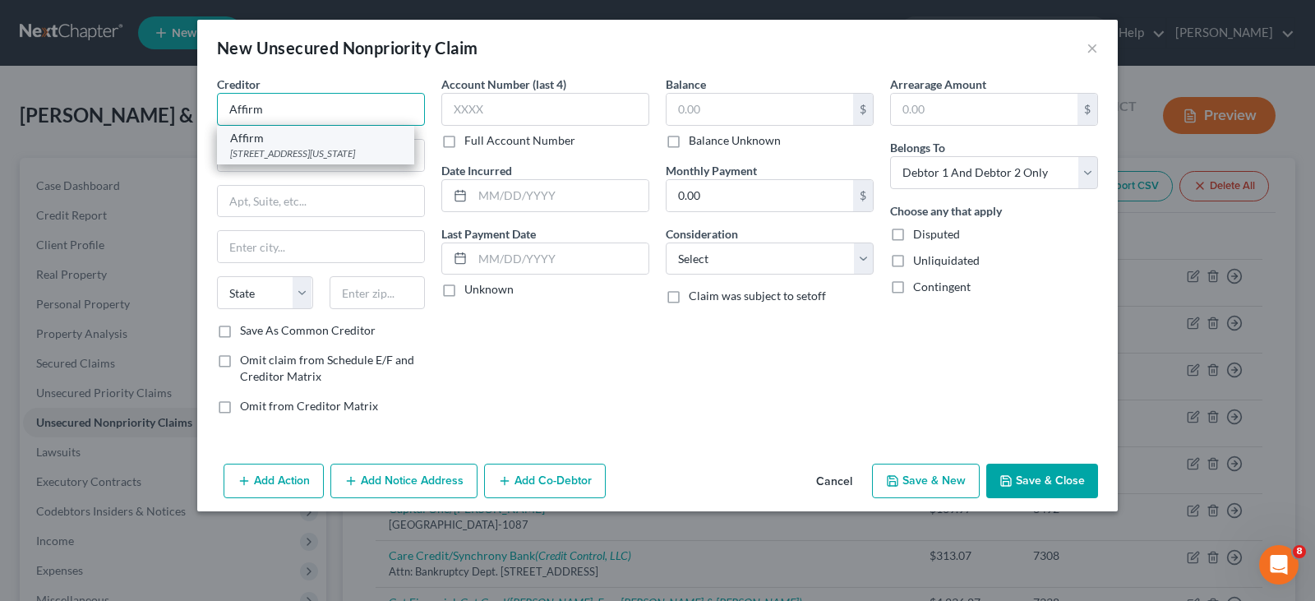
type input "Affirm"
click at [285, 159] on div "650 California St, 12th Fl, San Francisco, CA 94108-2716" at bounding box center [315, 153] width 171 height 14
type input "650 California St, 12th Fl"
type input "San Francisco"
select select "4"
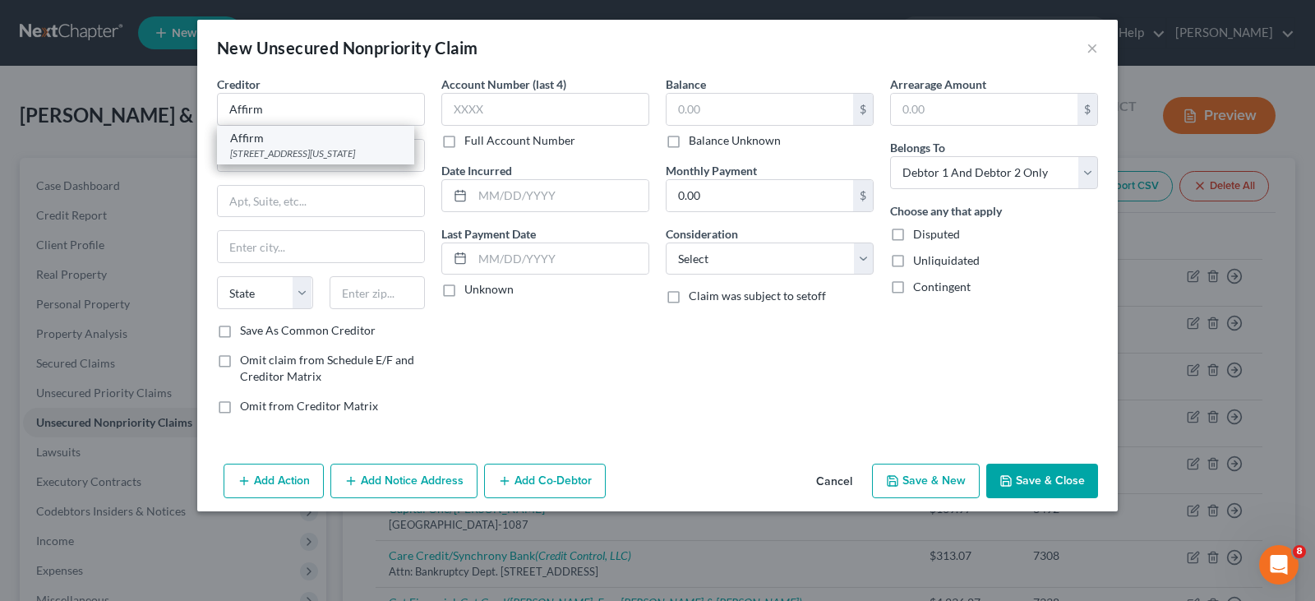
type input "94108-2716"
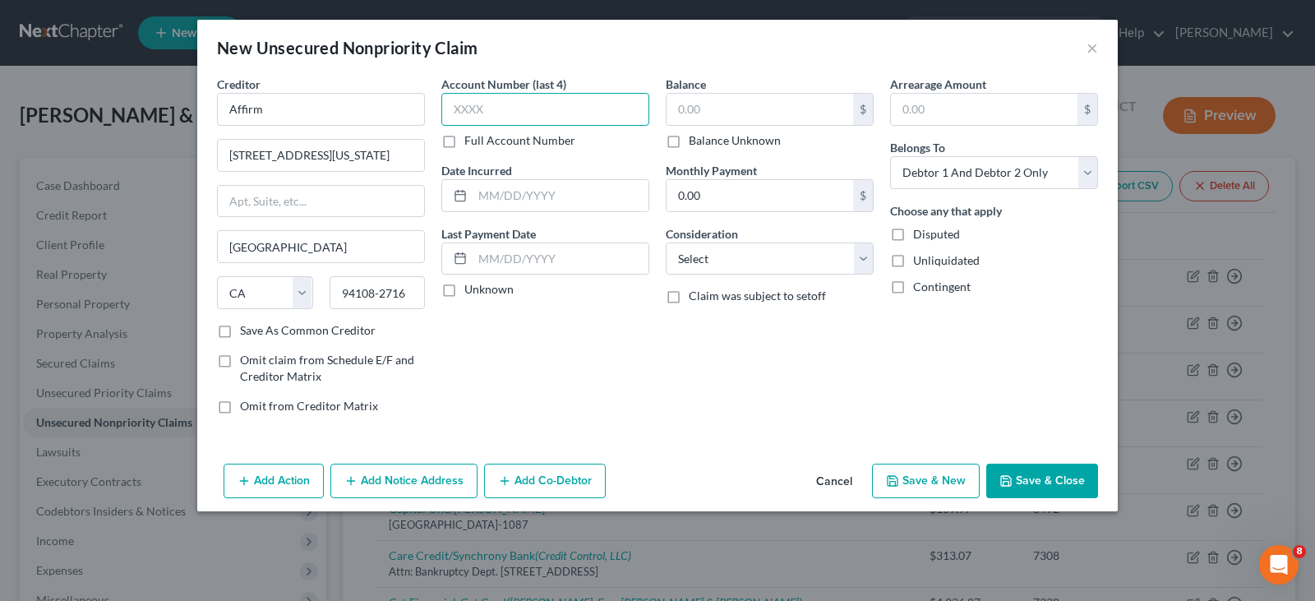
click at [511, 101] on input "text" at bounding box center [545, 109] width 208 height 33
type input "IOU4"
type input "460.46"
click at [1033, 173] on select "Select Debtor 1 Only Debtor 2 Only Debtor 1 And Debtor 2 Only At Least One Of T…" at bounding box center [994, 172] width 208 height 33
select select "1"
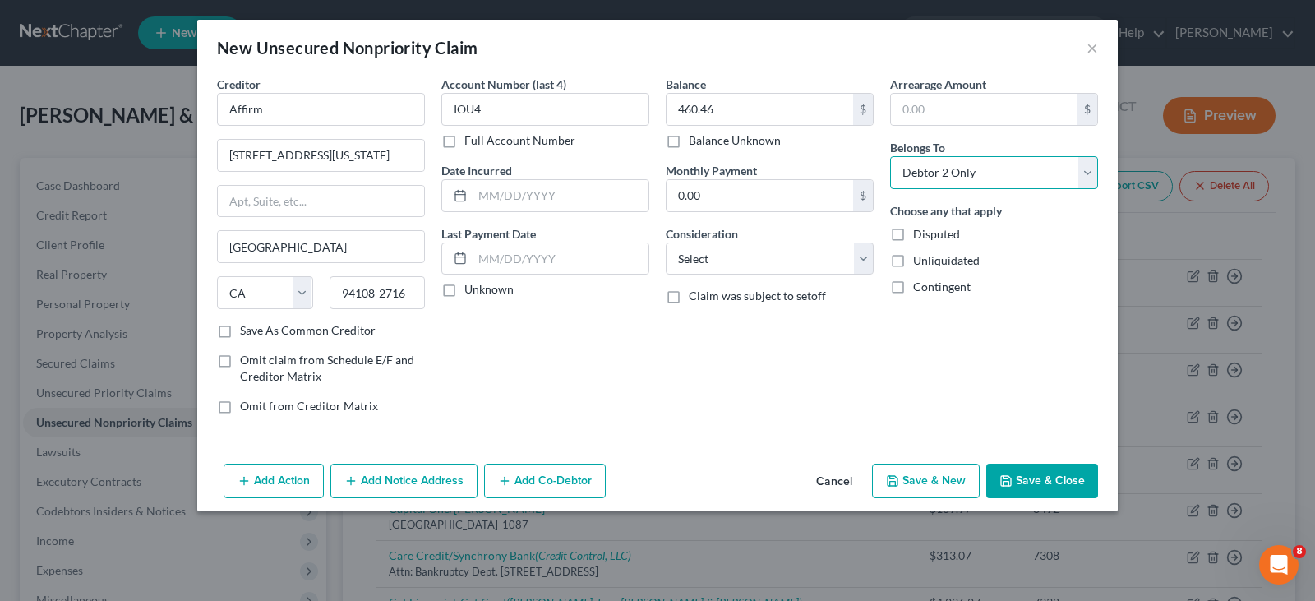
click at [890, 156] on select "Select Debtor 1 Only Debtor 2 Only Debtor 1 And Debtor 2 Only At Least One Of T…" at bounding box center [994, 172] width 208 height 33
click at [741, 260] on select "Select Cable / Satellite Services Collection Agency Credit Card Debt Debt Couns…" at bounding box center [770, 258] width 208 height 33
select select "2"
click at [666, 242] on select "Select Cable / Satellite Services Collection Agency Credit Card Debt Debt Couns…" at bounding box center [770, 258] width 208 height 33
click at [663, 446] on div "Creditor * Affirm 650 California St, 12th Fl San Francisco State AL AK AR AZ CA…" at bounding box center [657, 266] width 921 height 381
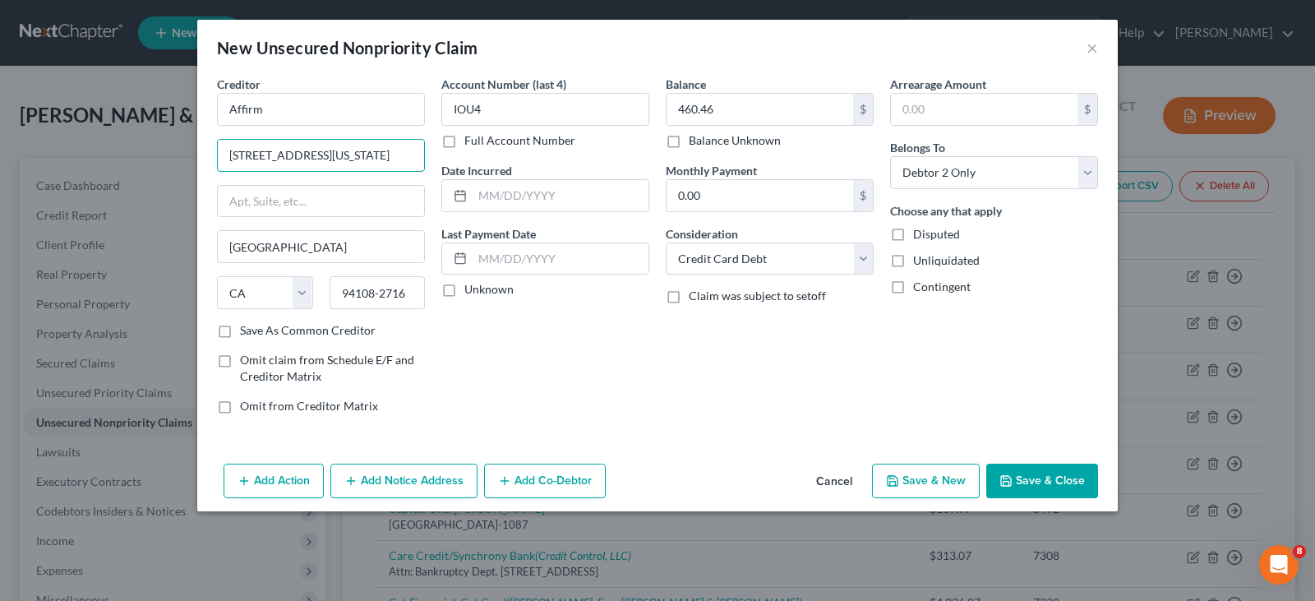
drag, startPoint x: 355, startPoint y: 152, endPoint x: 0, endPoint y: 150, distance: 355.1
click at [0, 150] on div "New Unsecured Nonpriority Claim × Creditor * Affirm 650 California St, 12th Fl …" at bounding box center [657, 300] width 1315 height 601
type input "330 N Brand Blvd"
type input "Glendale"
type input "91203"
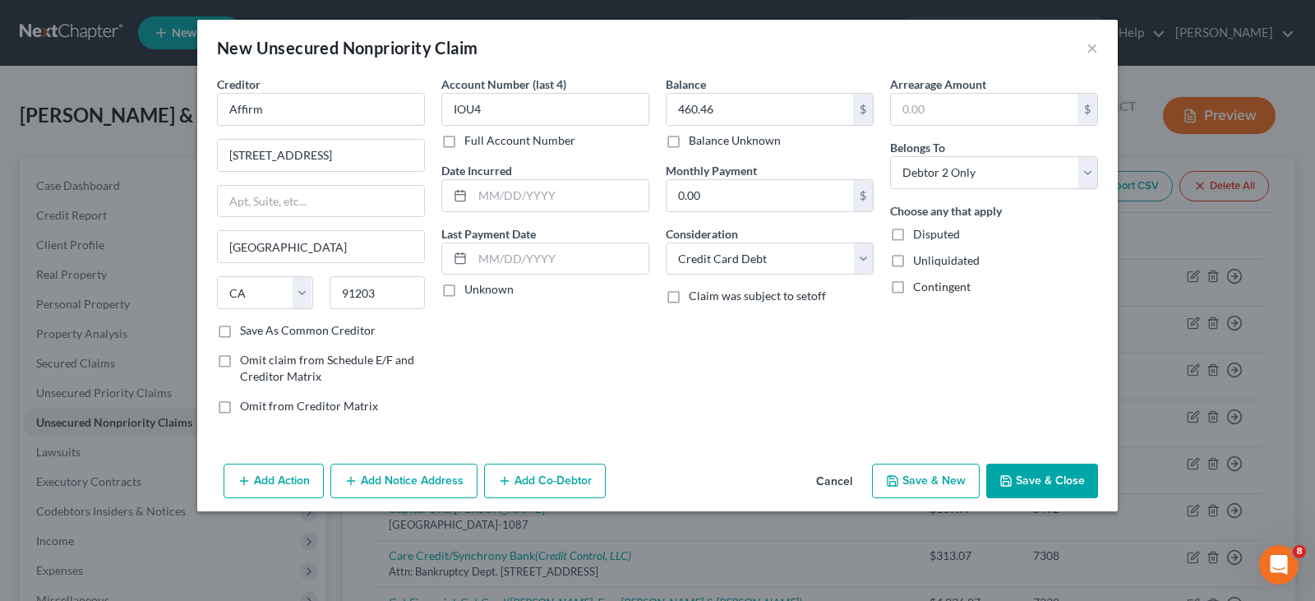
click at [1023, 476] on button "Save & Close" at bounding box center [1042, 481] width 112 height 35
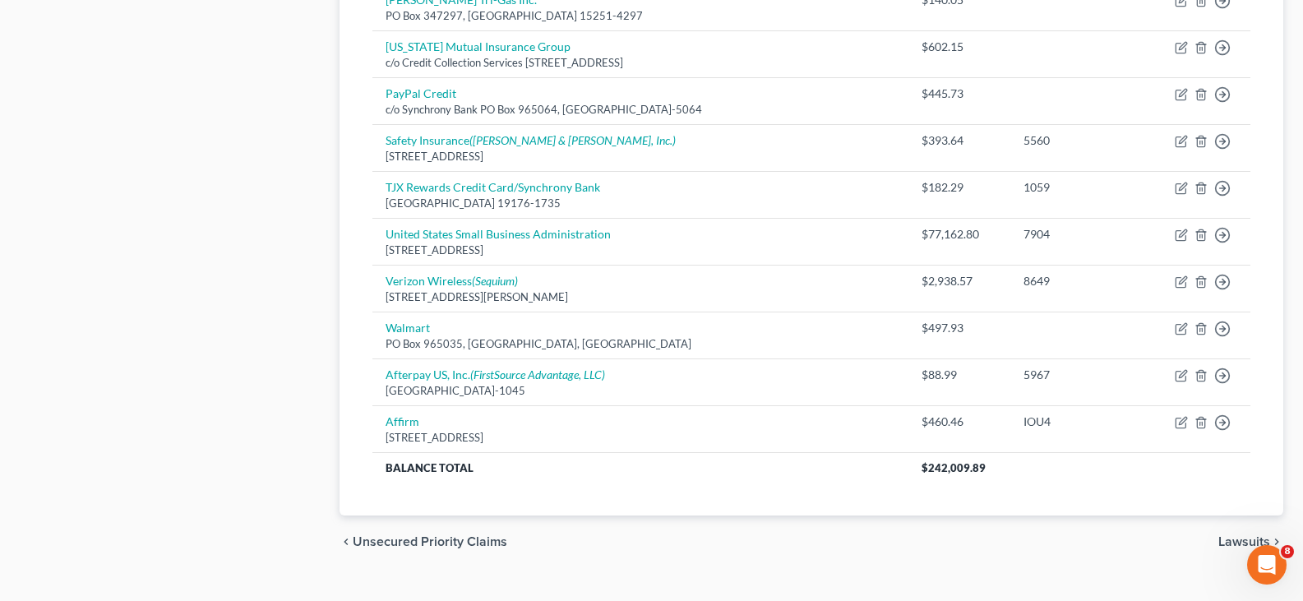
scroll to position [1101, 0]
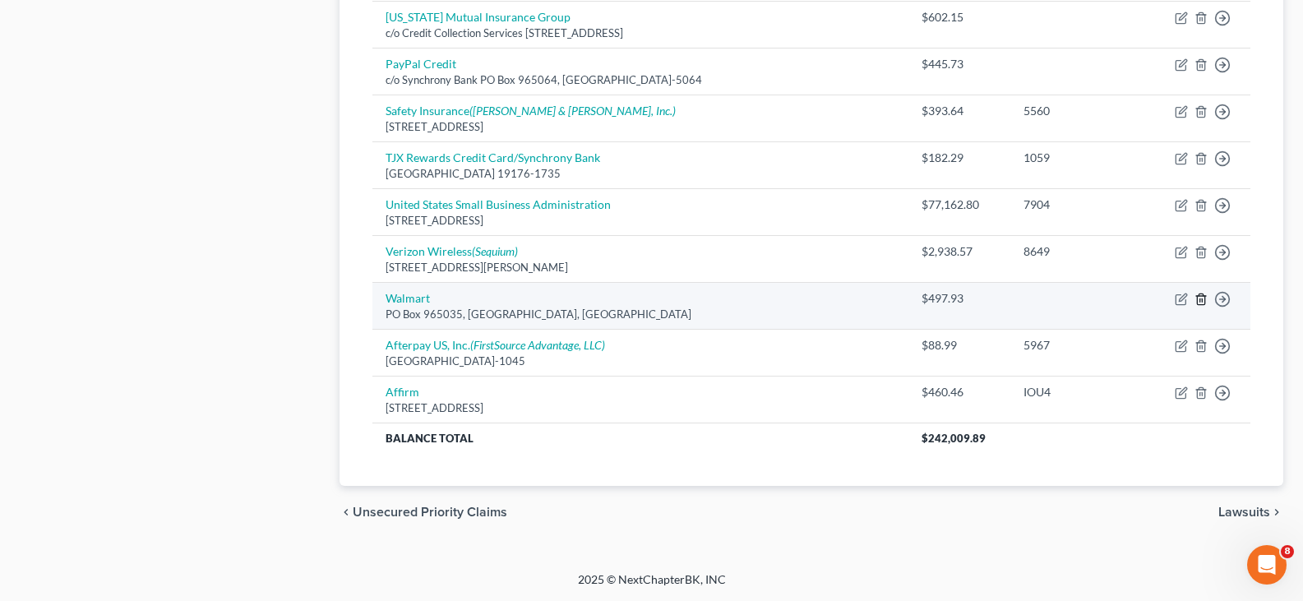
click at [1198, 303] on icon "button" at bounding box center [1200, 299] width 13 height 13
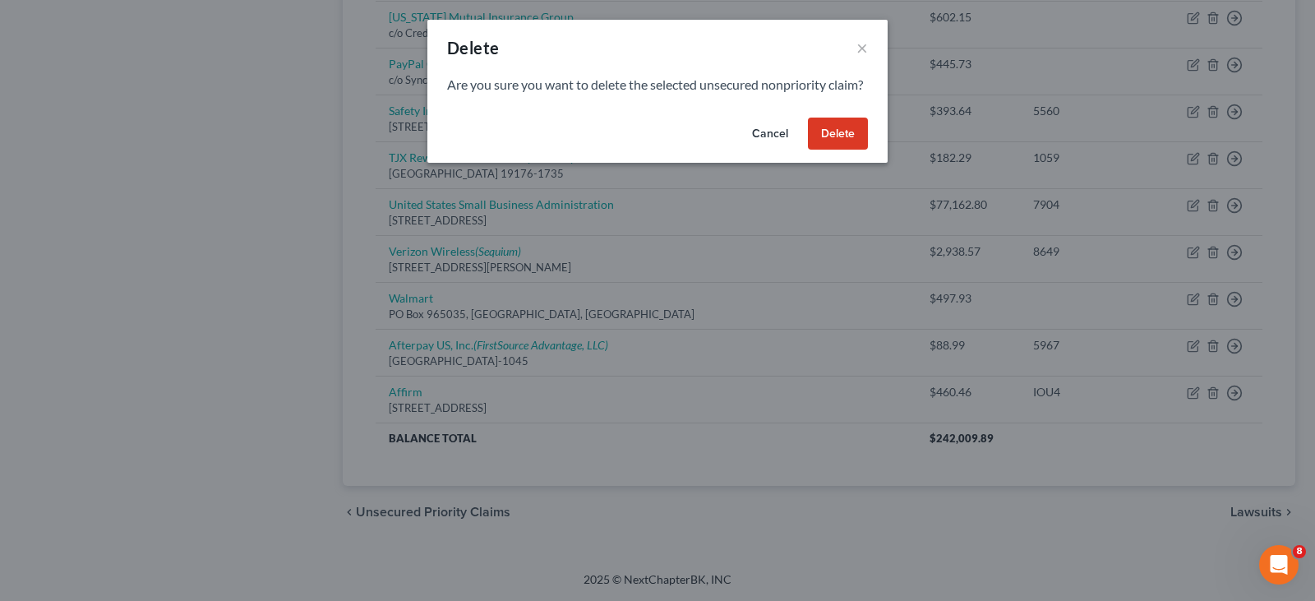
click at [822, 150] on button "Delete" at bounding box center [838, 134] width 60 height 33
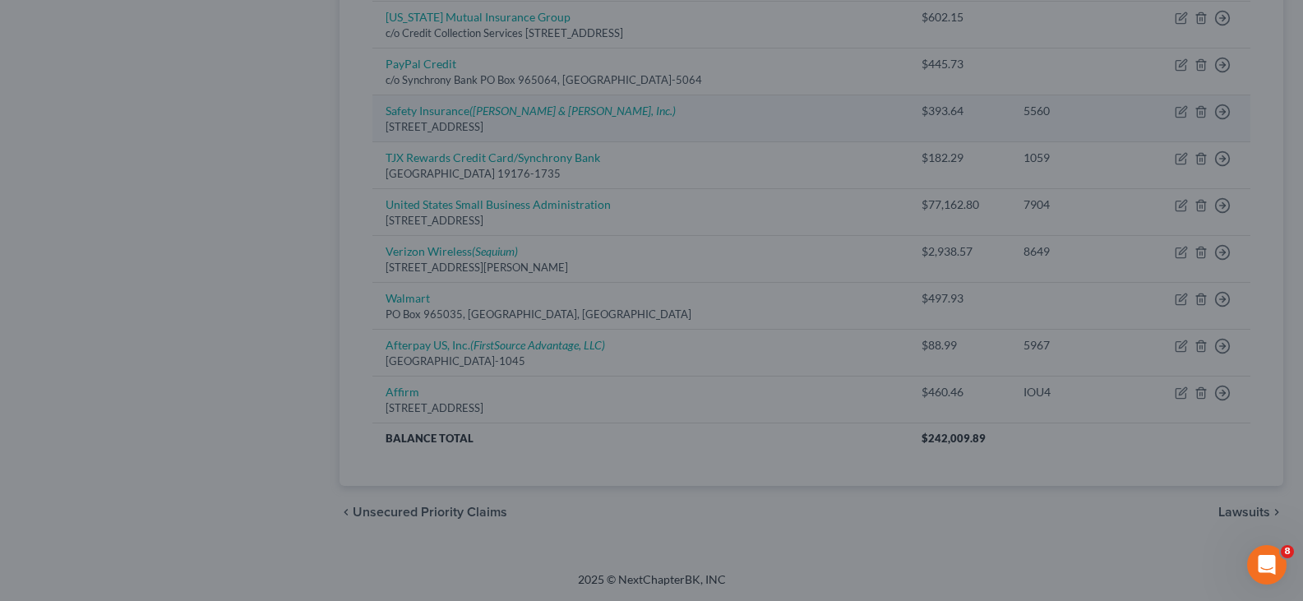
scroll to position [1054, 0]
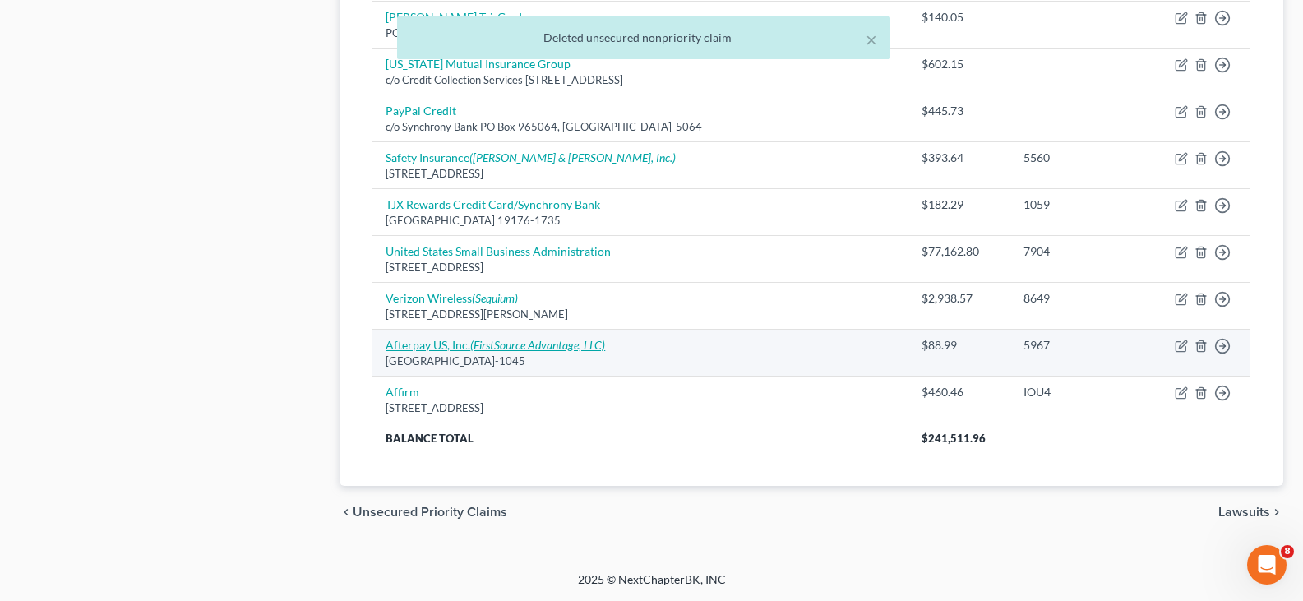
click at [535, 344] on icon "(FirstSource Advantage, LLC)" at bounding box center [537, 345] width 135 height 14
select select "35"
select select "2"
select select "1"
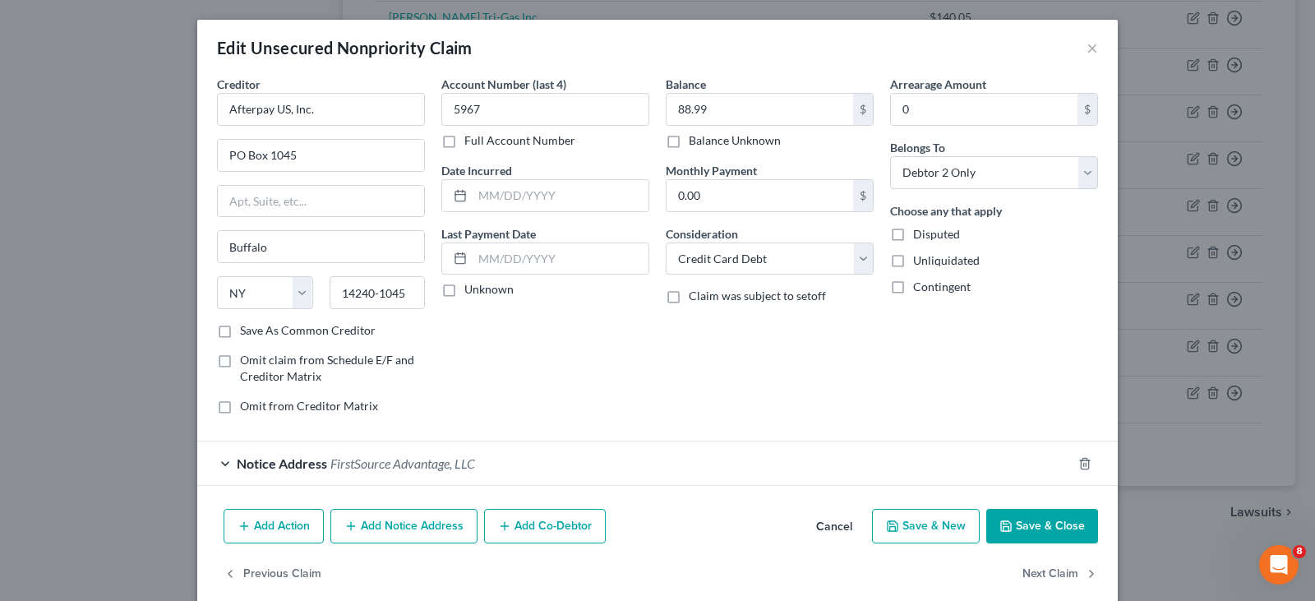
click at [1076, 523] on button "Save & Close" at bounding box center [1042, 526] width 112 height 35
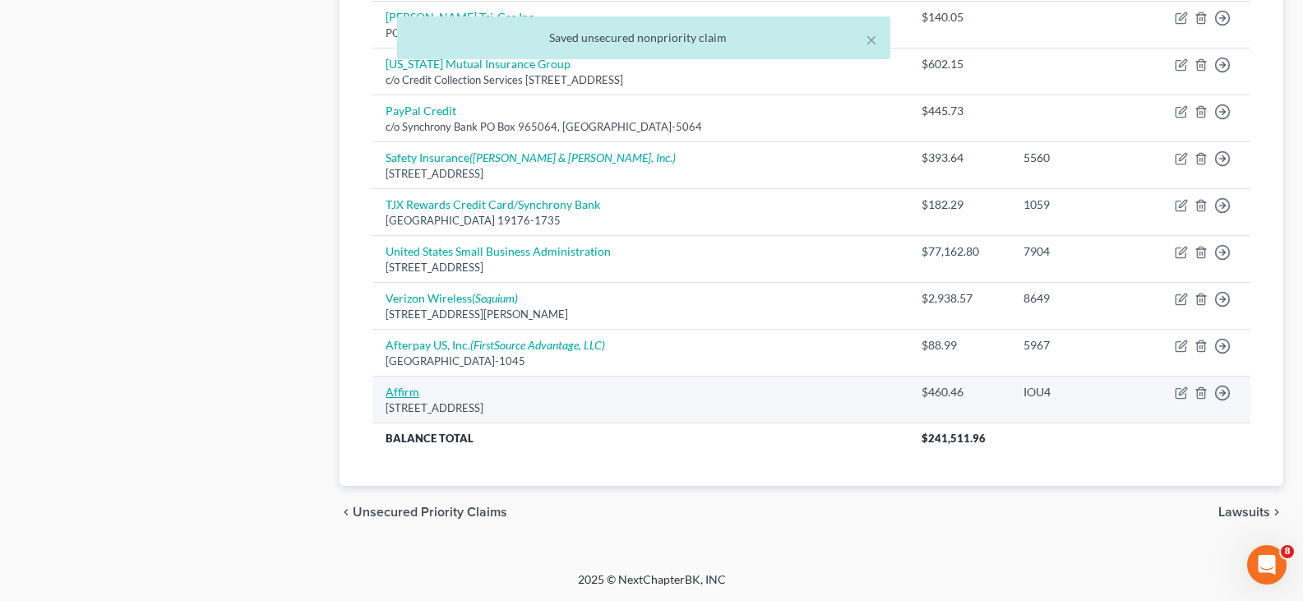
click at [414, 390] on link "Affirm" at bounding box center [403, 392] width 34 height 14
select select "4"
select select "2"
select select "1"
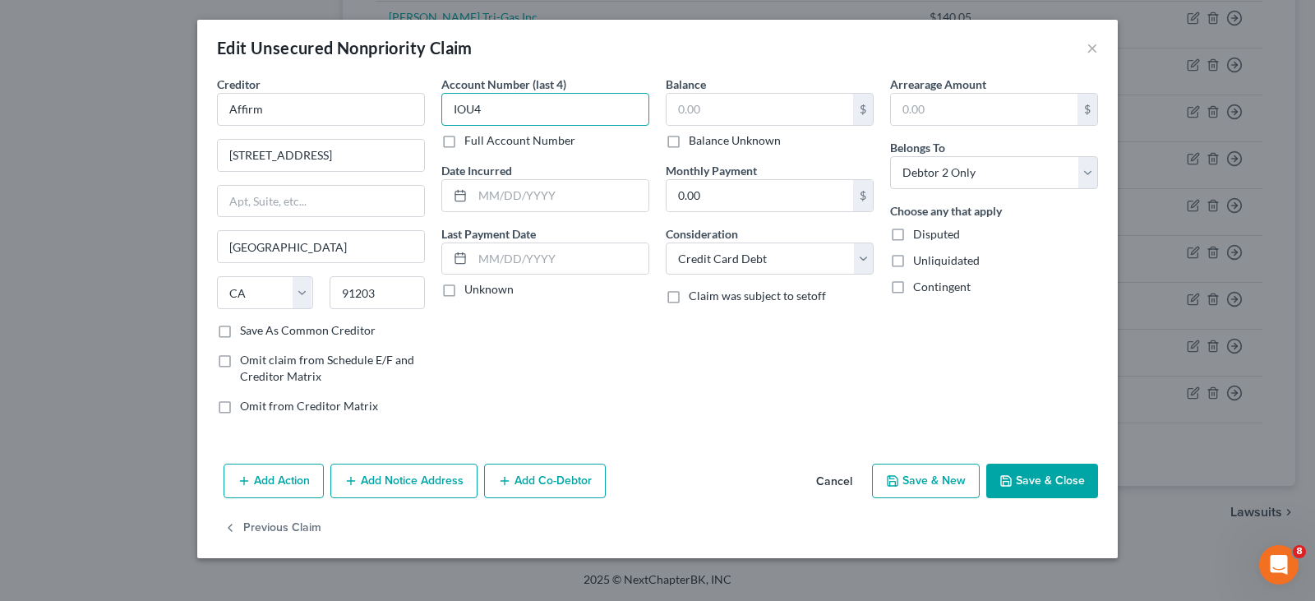
type input "IOU4"
click at [714, 104] on input "text" at bounding box center [760, 109] width 187 height 31
type input "497.93"
click at [708, 387] on div "Balance 497.93 $ Balance Unknown Balance Undetermined 497.93 $ Balance Unknown …" at bounding box center [770, 252] width 224 height 352
click at [473, 112] on input "IOU4" at bounding box center [545, 109] width 208 height 33
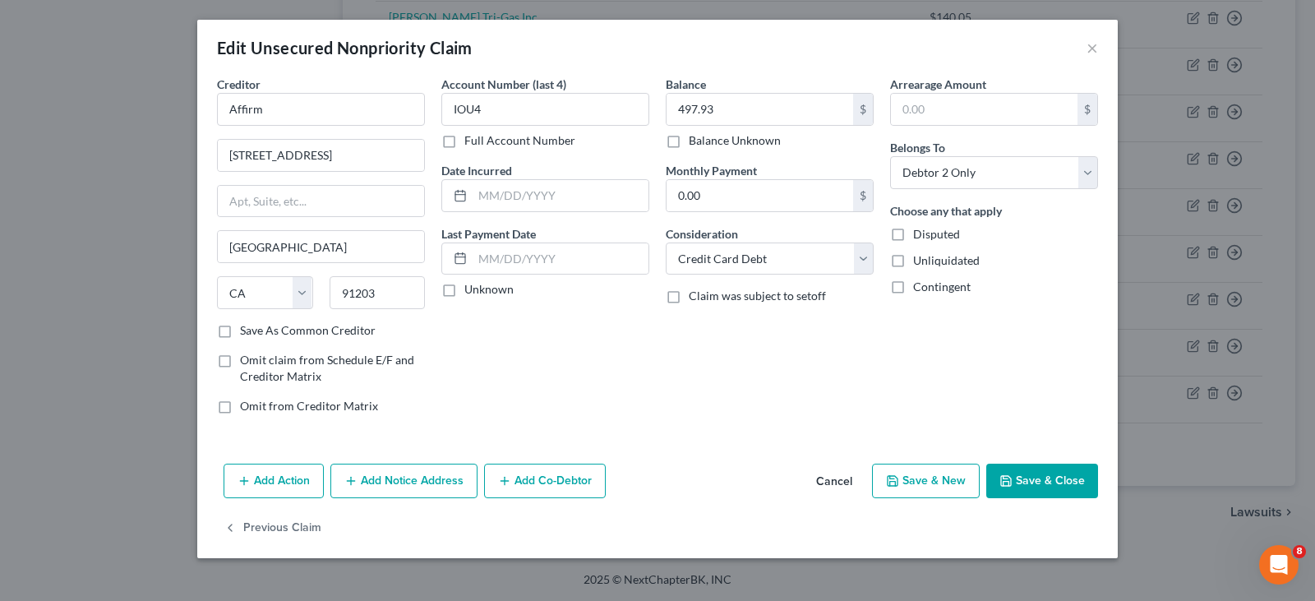
click at [1046, 474] on button "Save & Close" at bounding box center [1042, 481] width 112 height 35
